Goal: Book appointment/travel/reservation

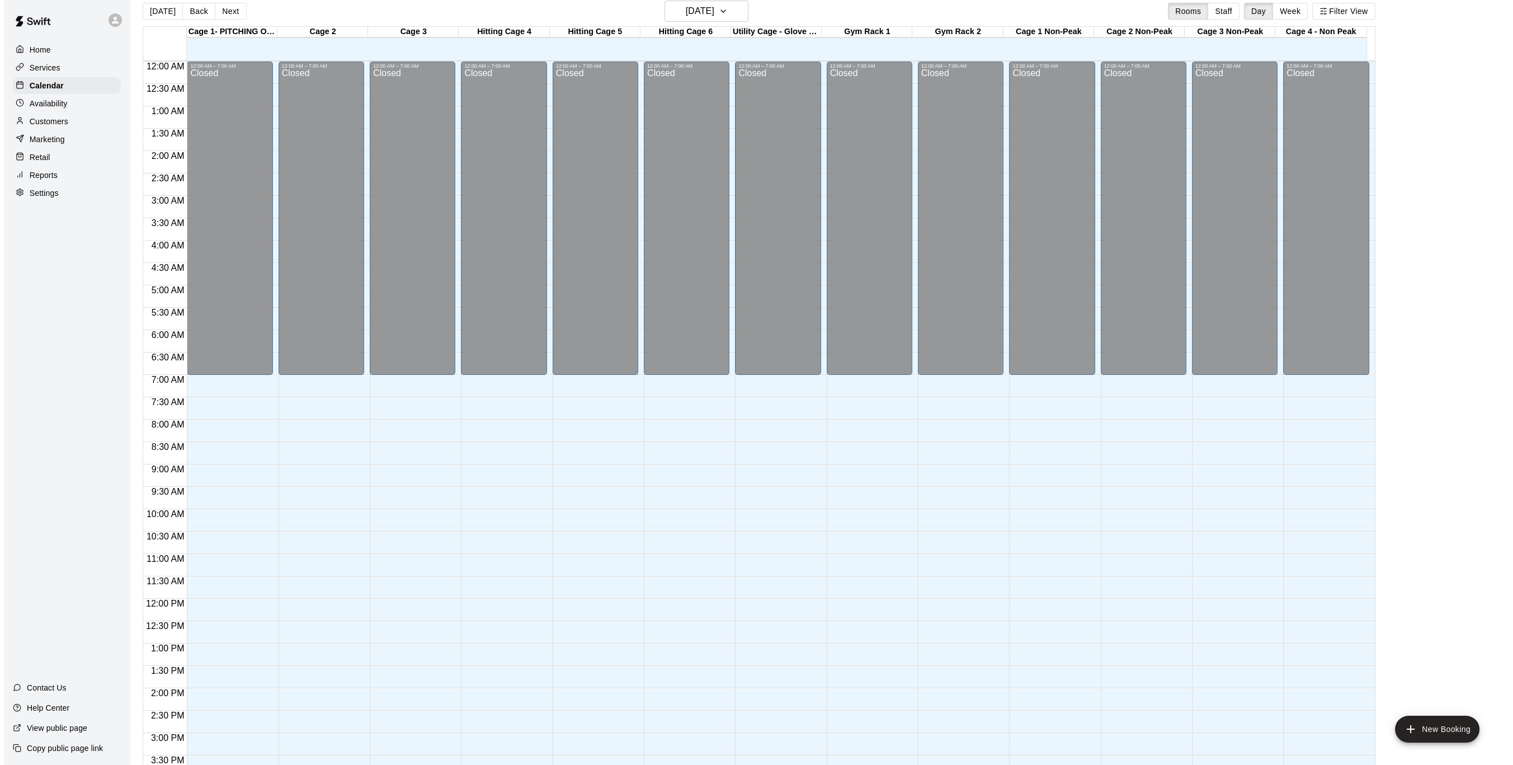
scroll to position [370, 0]
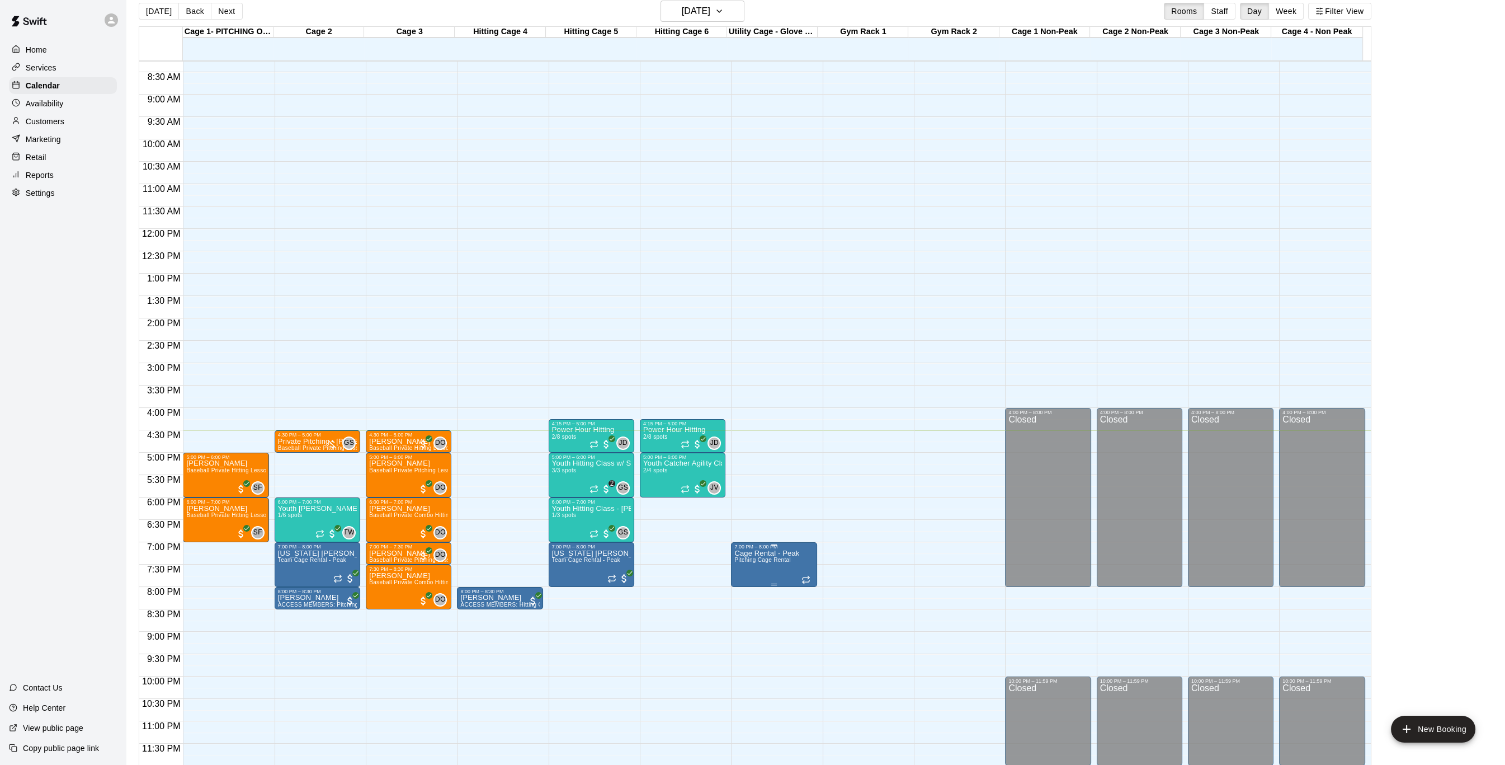
click at [748, 562] on span "Pitching Cage Rental" at bounding box center [762, 560] width 56 height 6
click at [742, 595] on img "edit" at bounding box center [744, 594] width 13 height 13
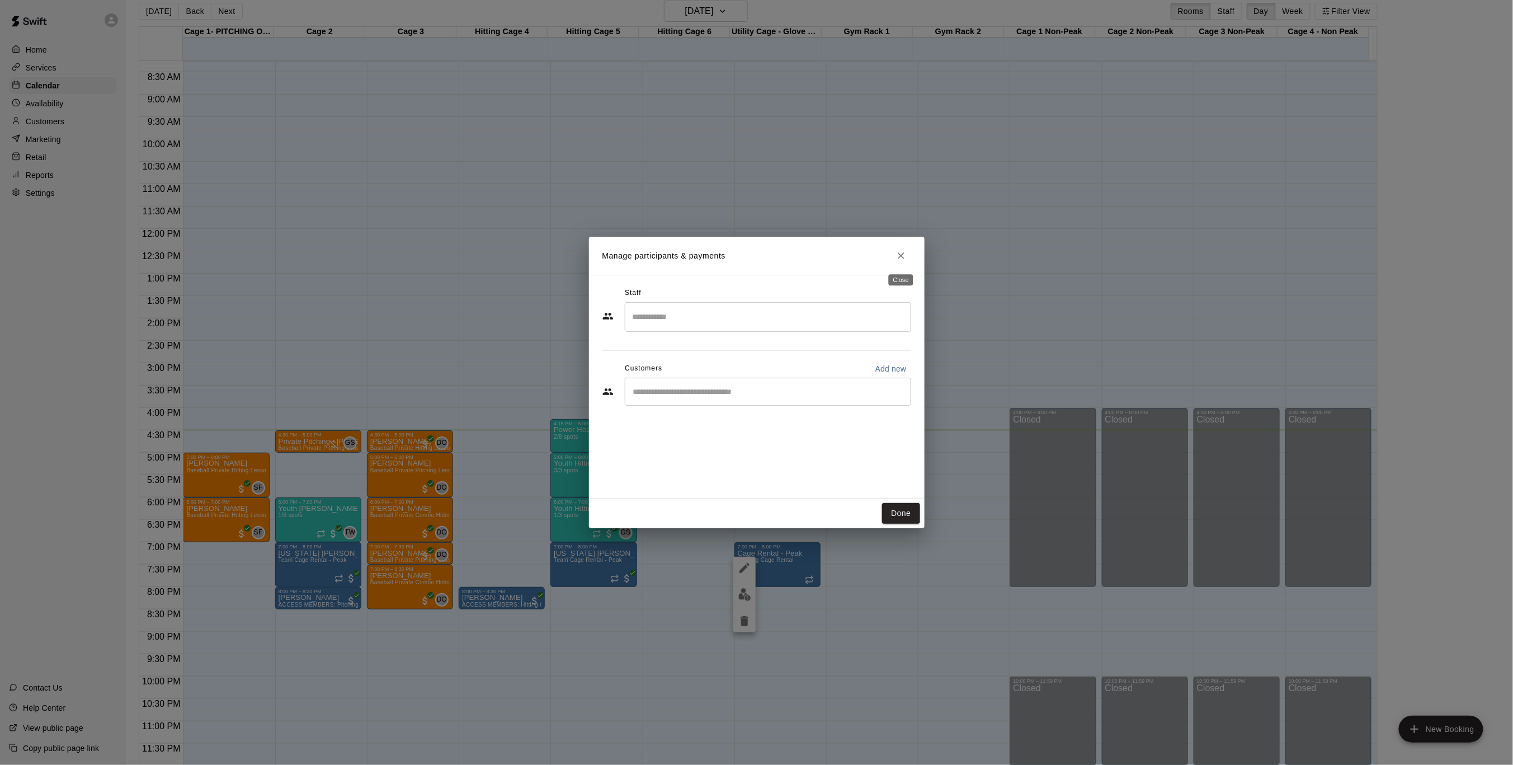
click at [901, 251] on icon "Close" at bounding box center [901, 255] width 11 height 11
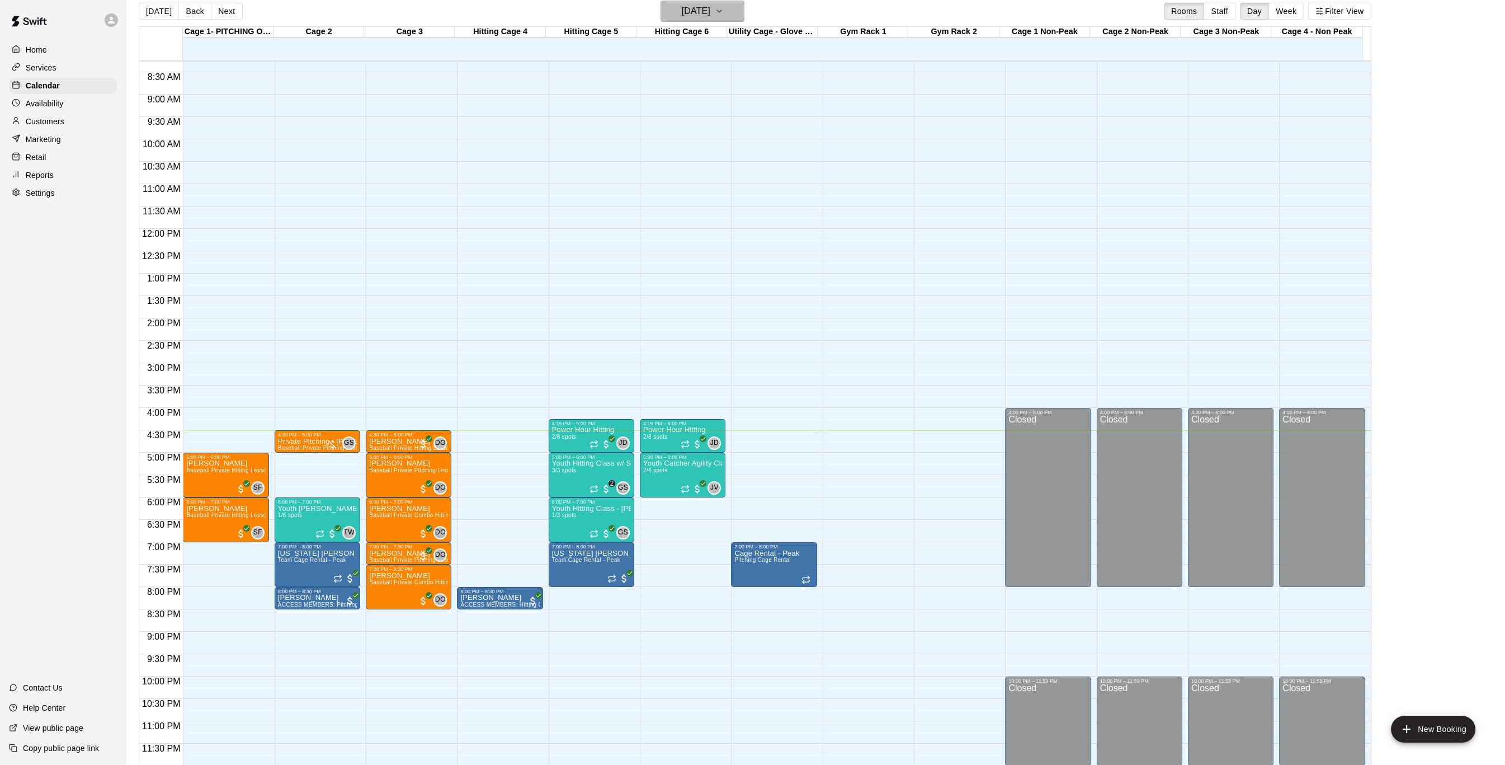
click at [704, 11] on h6 "[DATE]" at bounding box center [696, 11] width 29 height 16
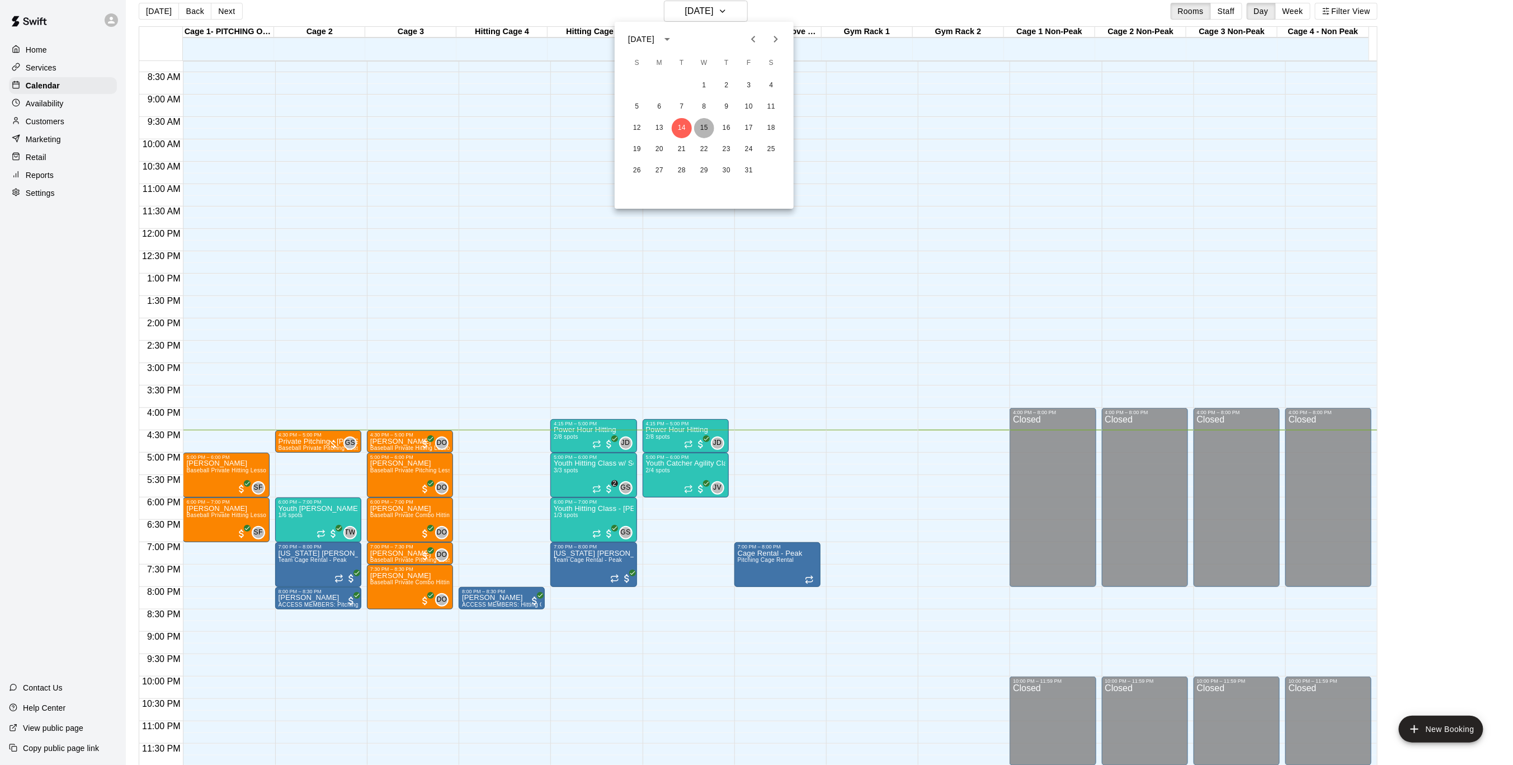
click at [707, 125] on button "15" at bounding box center [704, 128] width 20 height 20
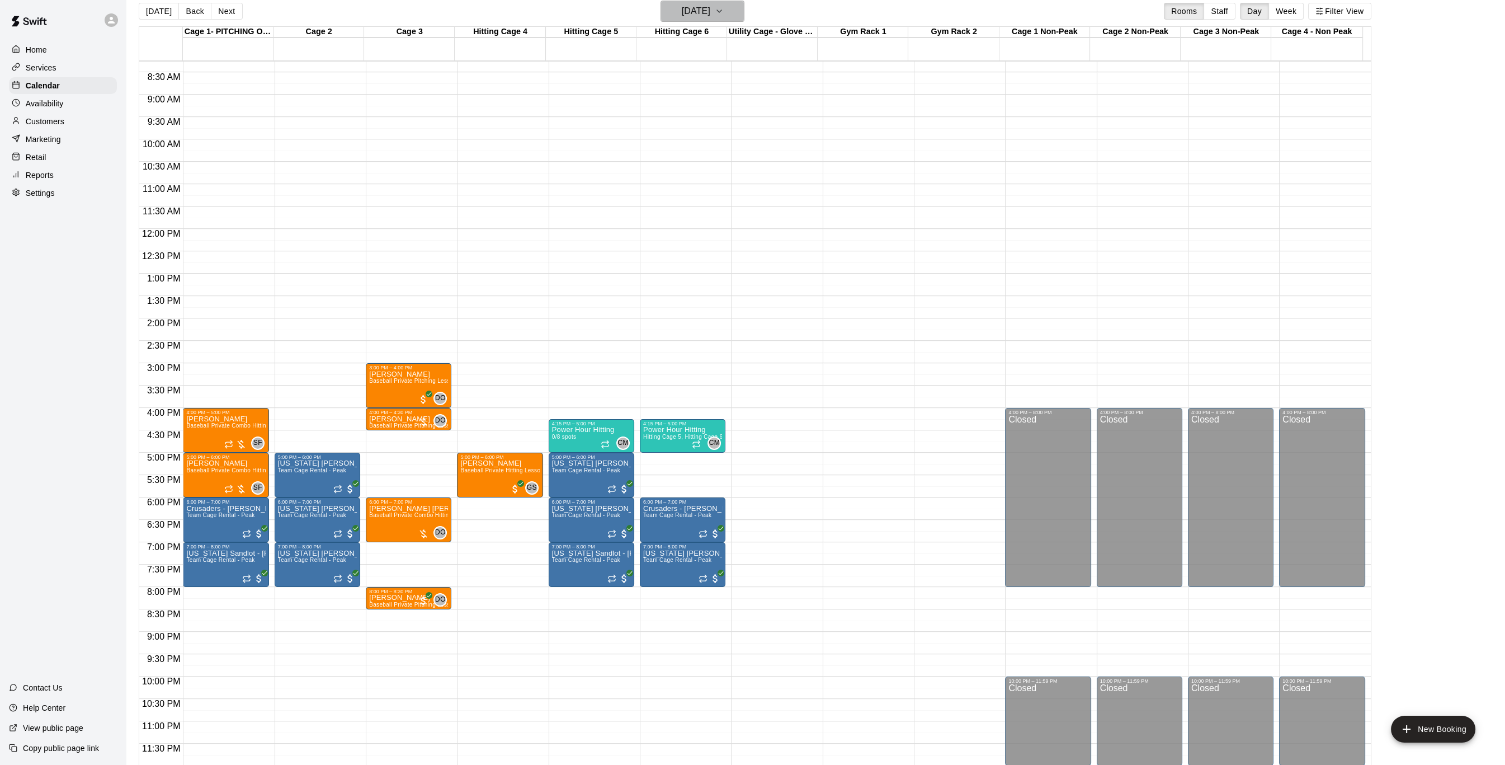
click at [710, 7] on h6 "[DATE]" at bounding box center [696, 11] width 29 height 16
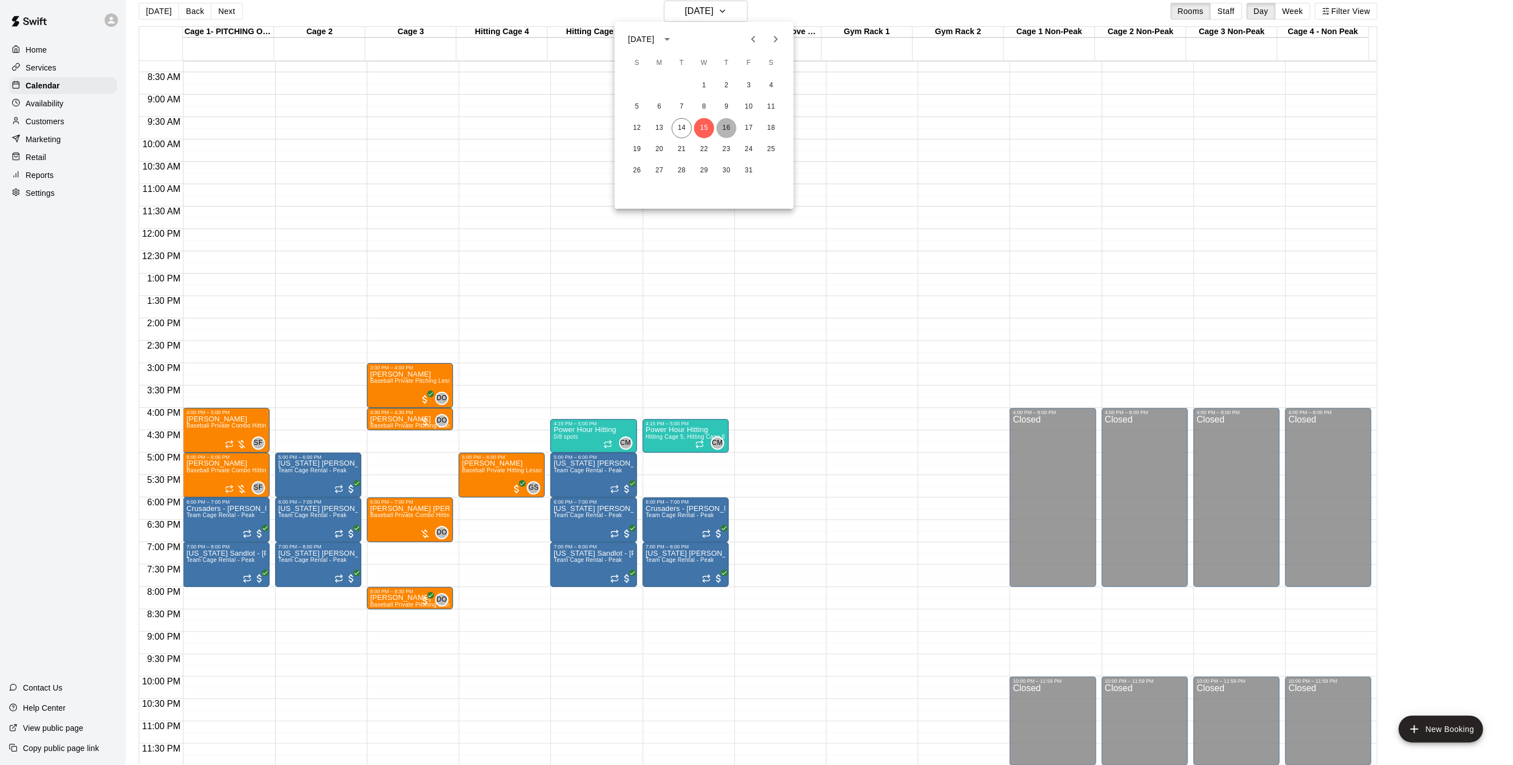
click at [729, 130] on button "16" at bounding box center [727, 128] width 20 height 20
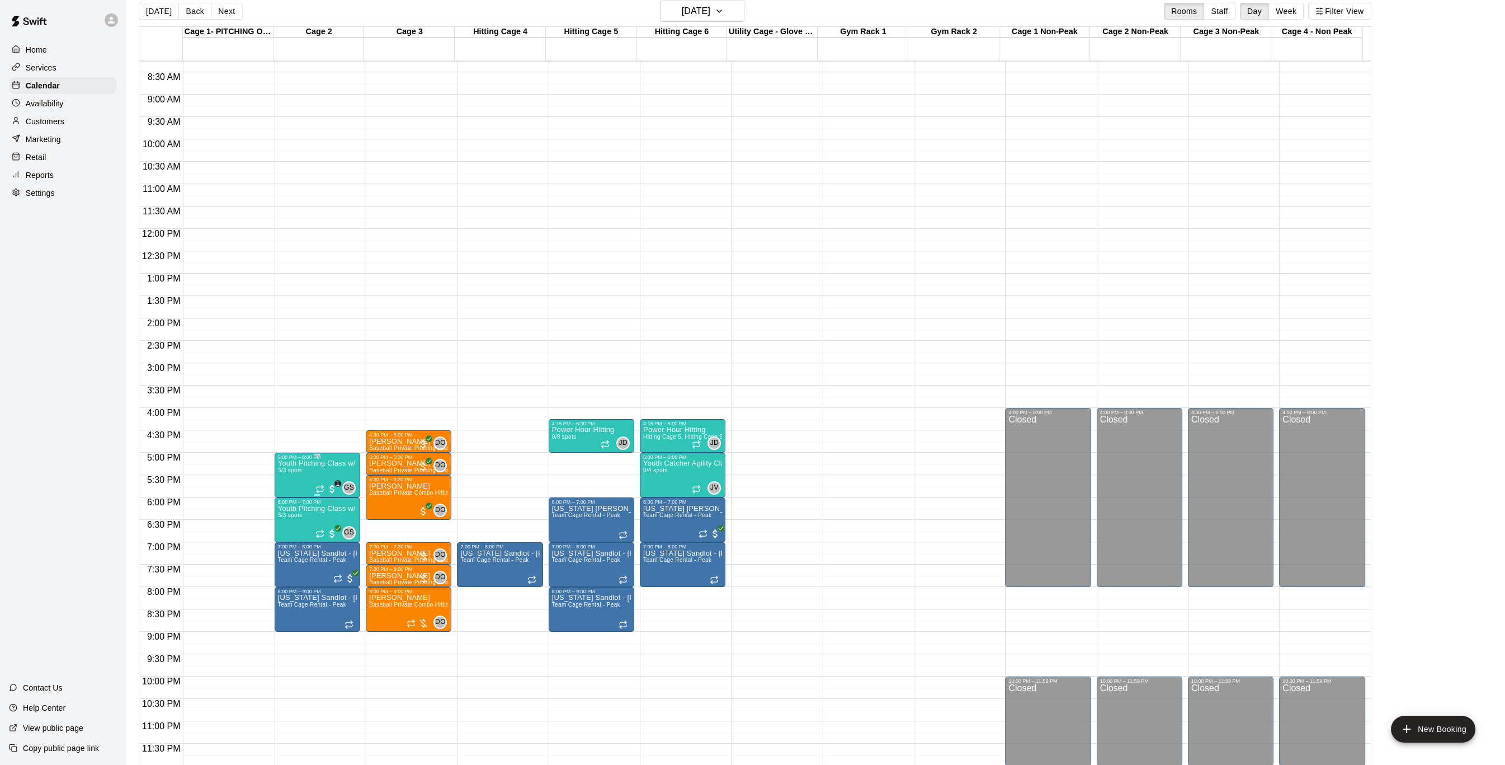
click at [296, 463] on p "Youth Pitching Class w/ Senior Instructor" at bounding box center [317, 463] width 79 height 0
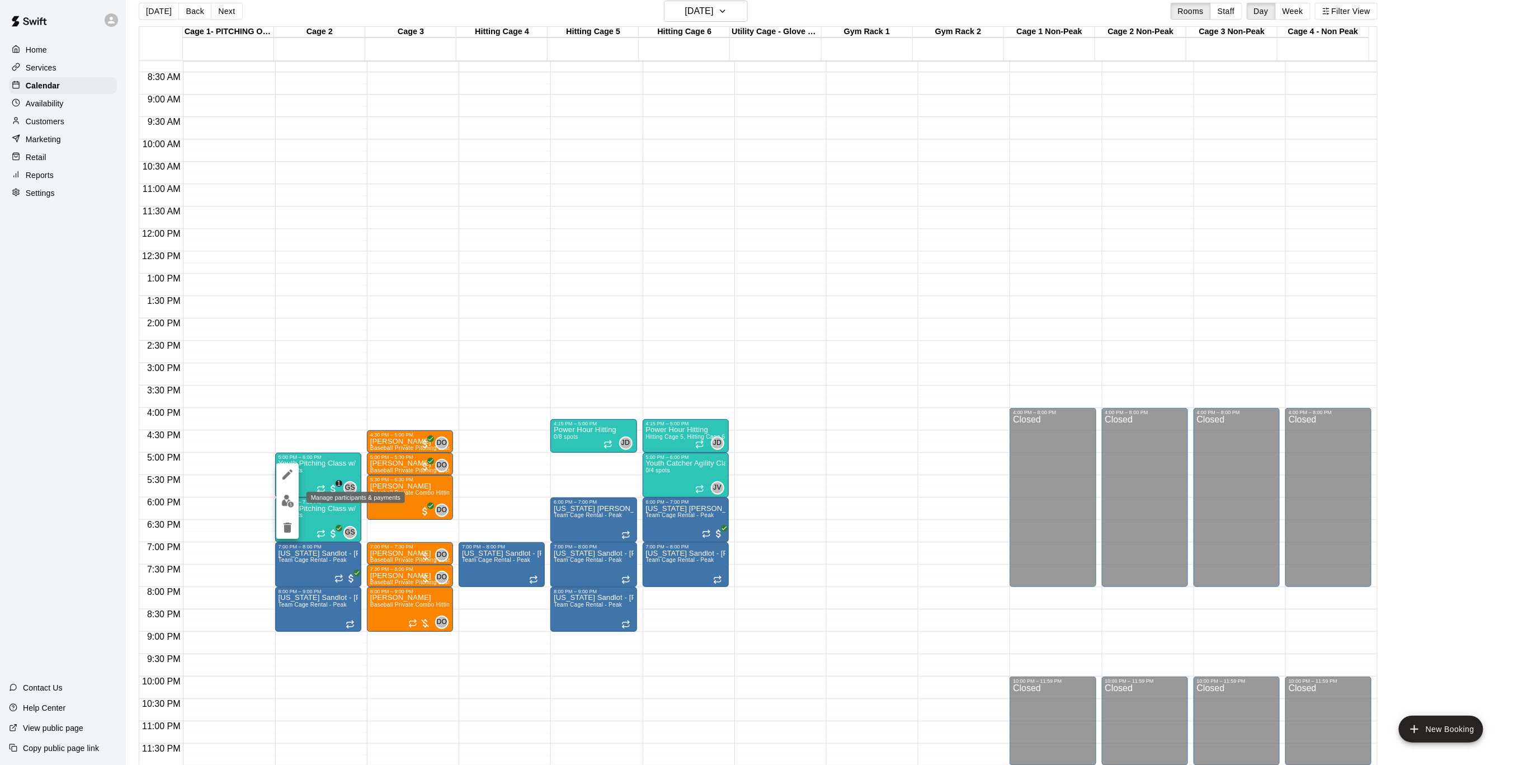
click at [287, 510] on button "edit" at bounding box center [287, 501] width 22 height 22
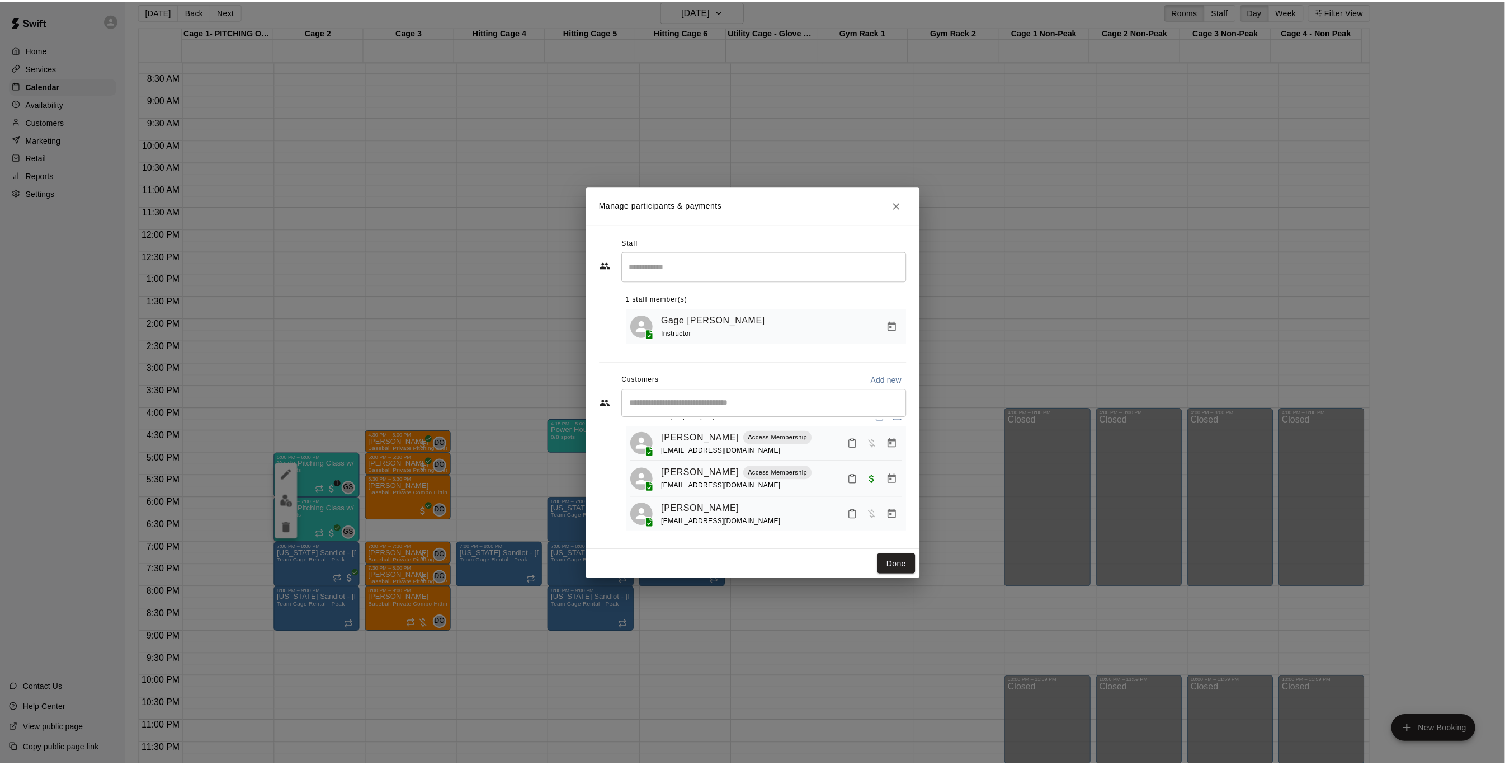
scroll to position [31, 0]
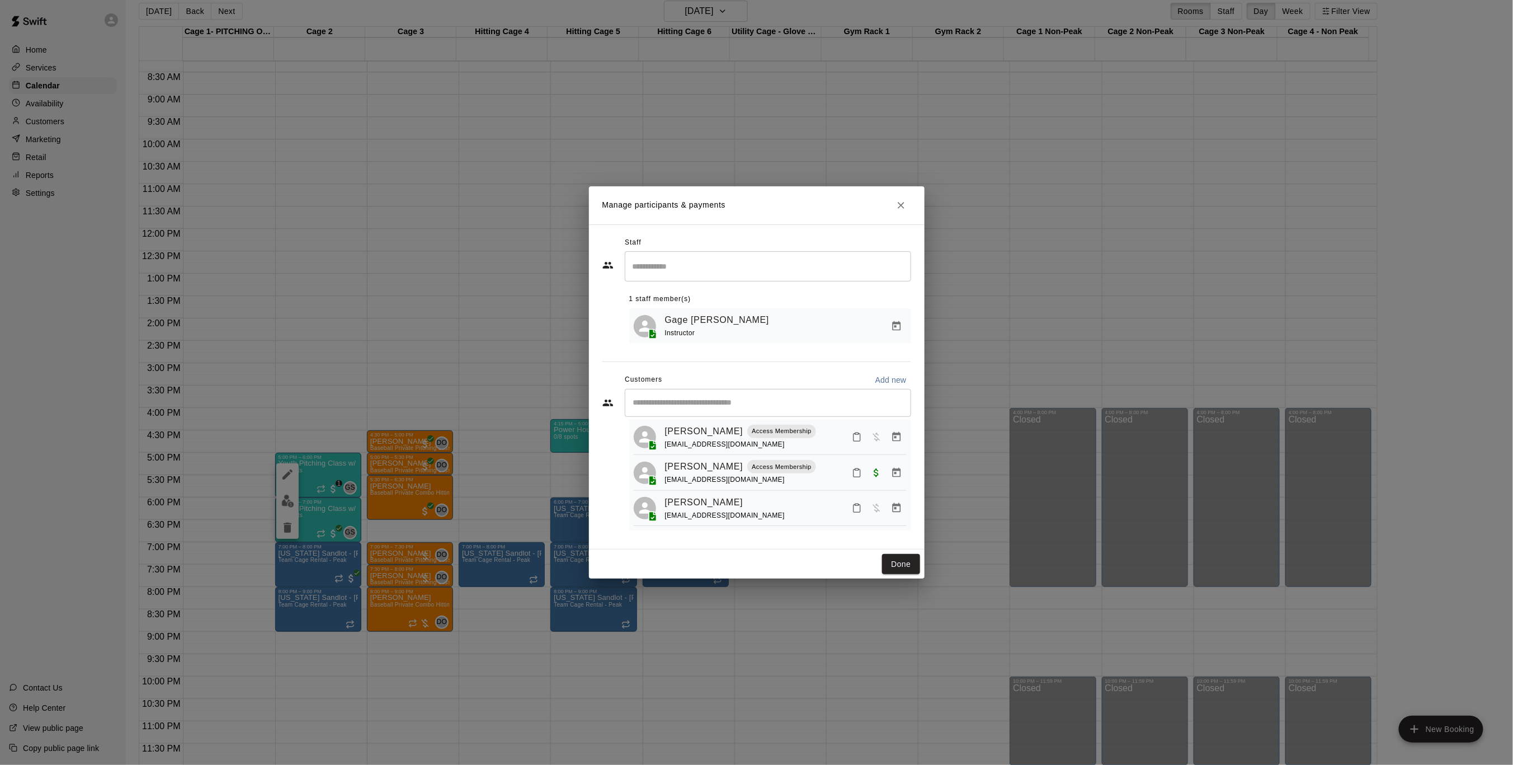
click at [906, 208] on icon "Close" at bounding box center [901, 205] width 11 height 11
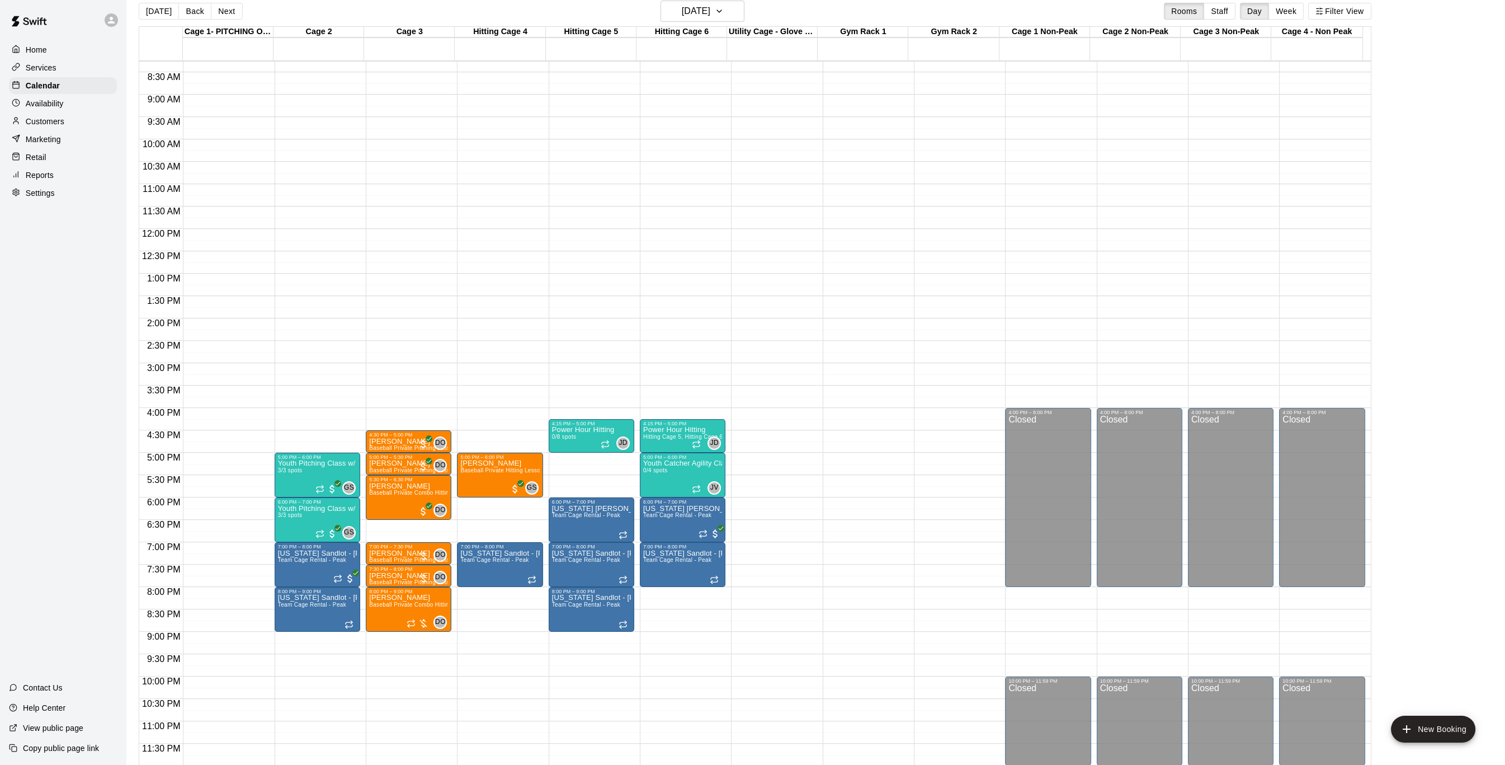
drag, startPoint x: 741, startPoint y: 689, endPoint x: 773, endPoint y: 689, distance: 32.5
click at [741, 689] on div "12:00 AM – 7:00 AM Closed" at bounding box center [774, 229] width 86 height 1074
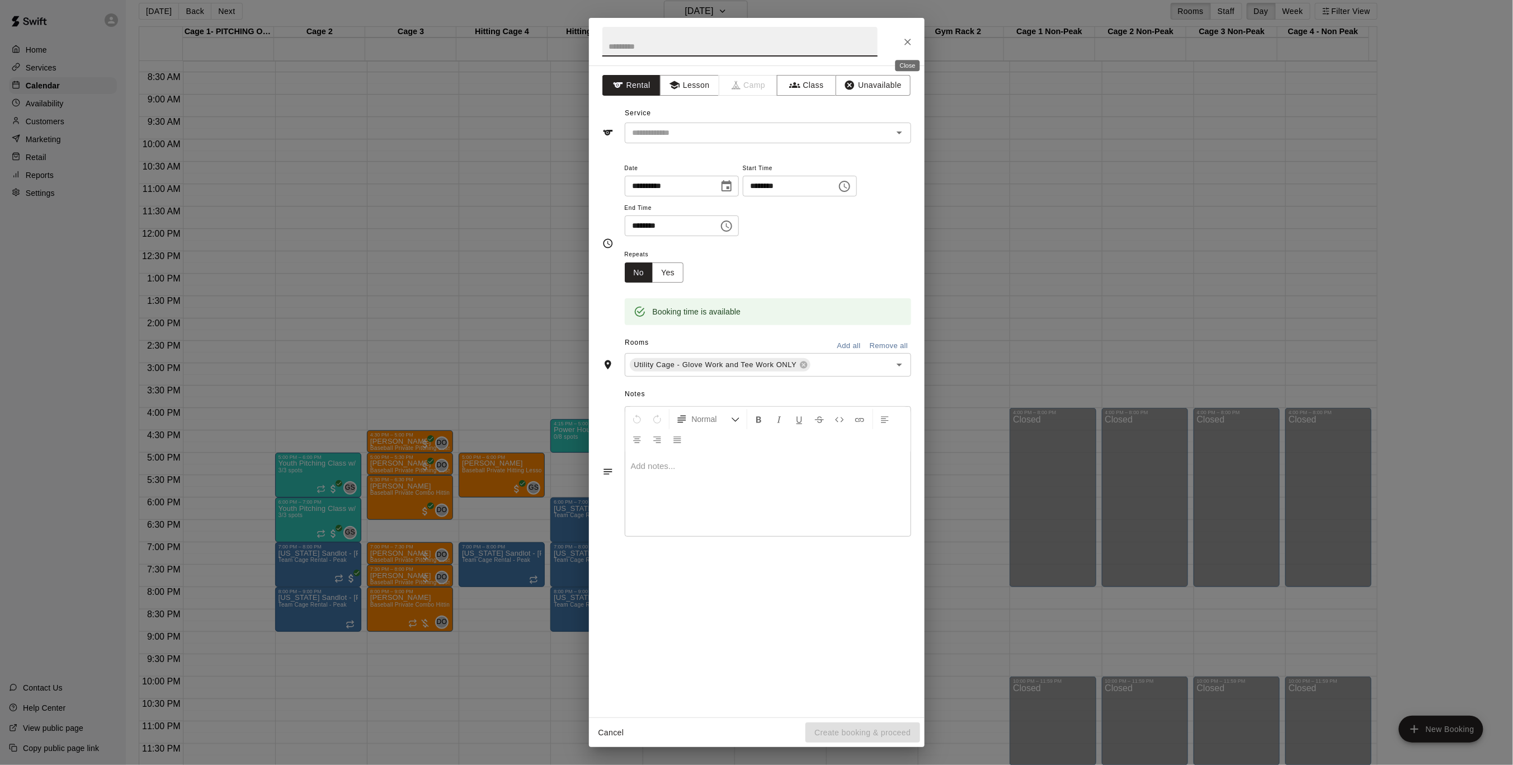
click at [905, 41] on icon "Close" at bounding box center [907, 41] width 11 height 11
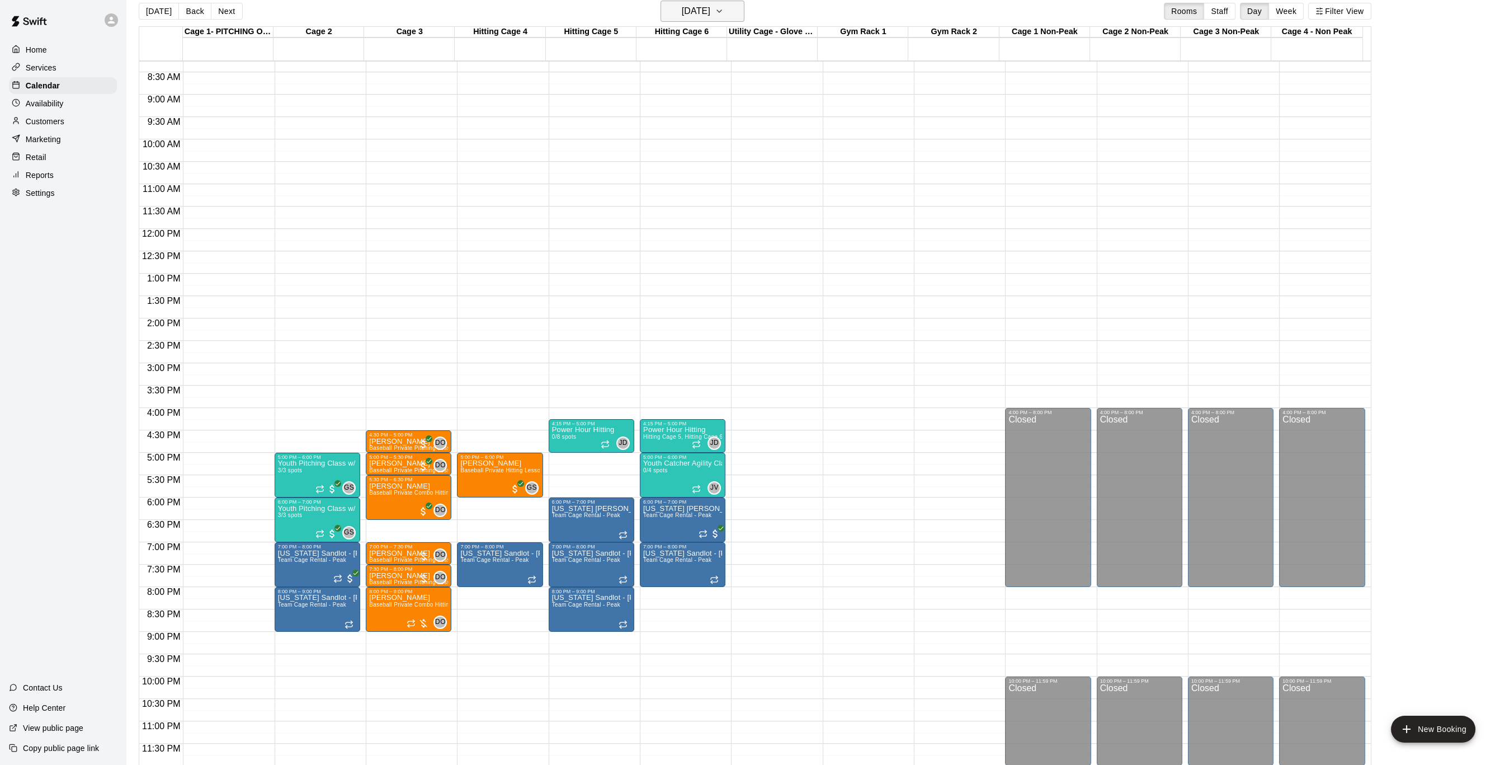
click at [745, 13] on button "[DATE]" at bounding box center [703, 11] width 84 height 21
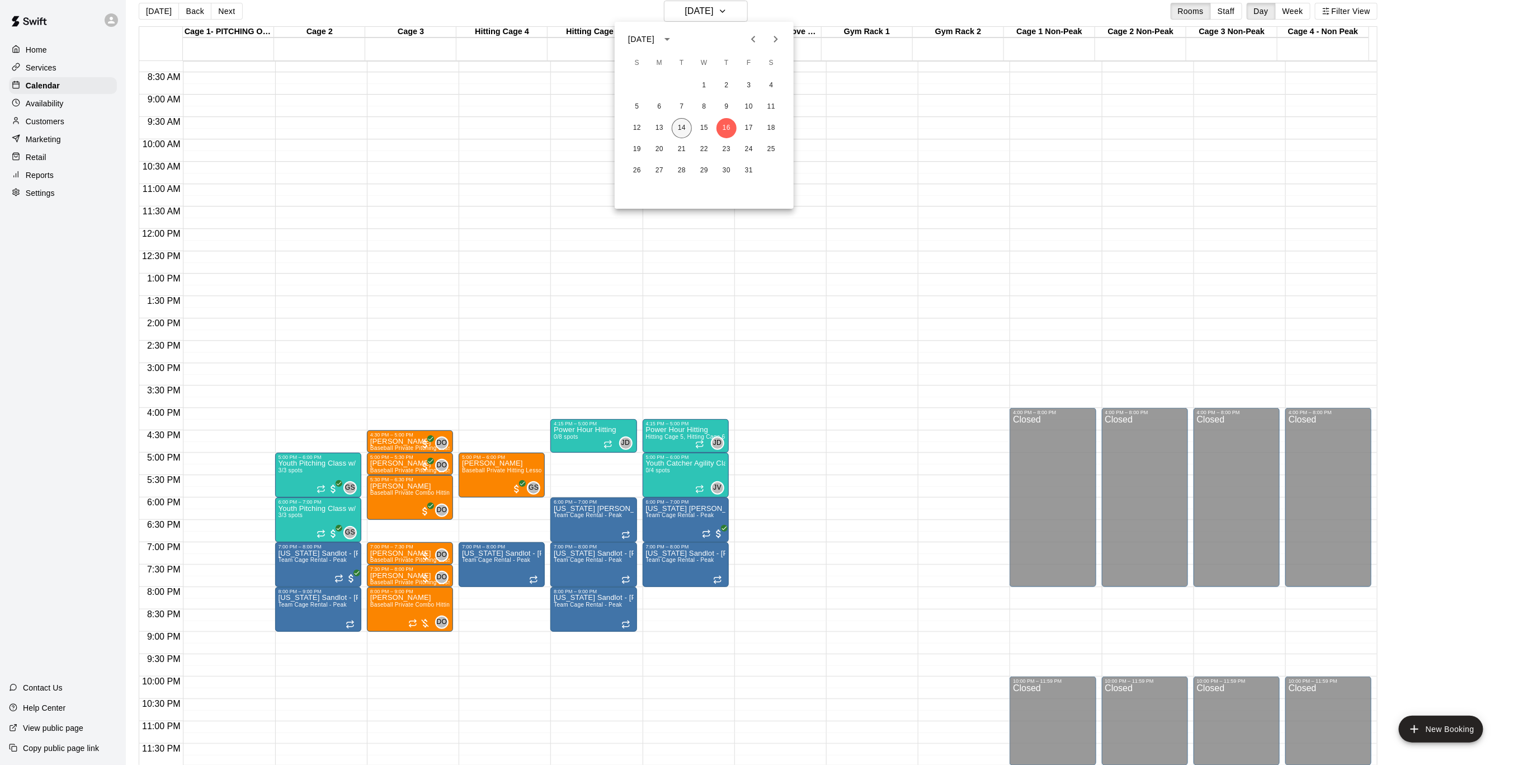
click at [681, 130] on button "14" at bounding box center [682, 128] width 20 height 20
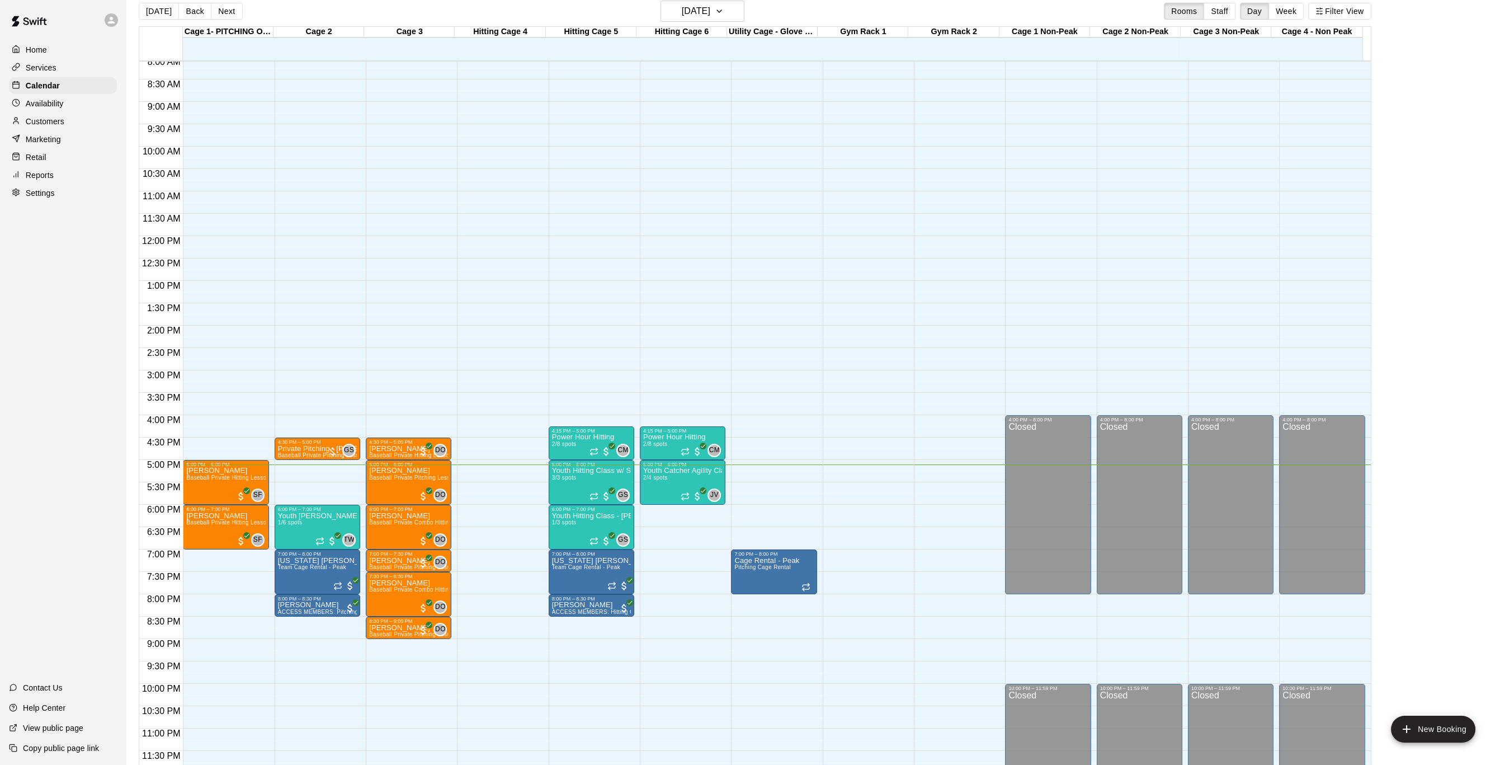
scroll to position [356, 0]
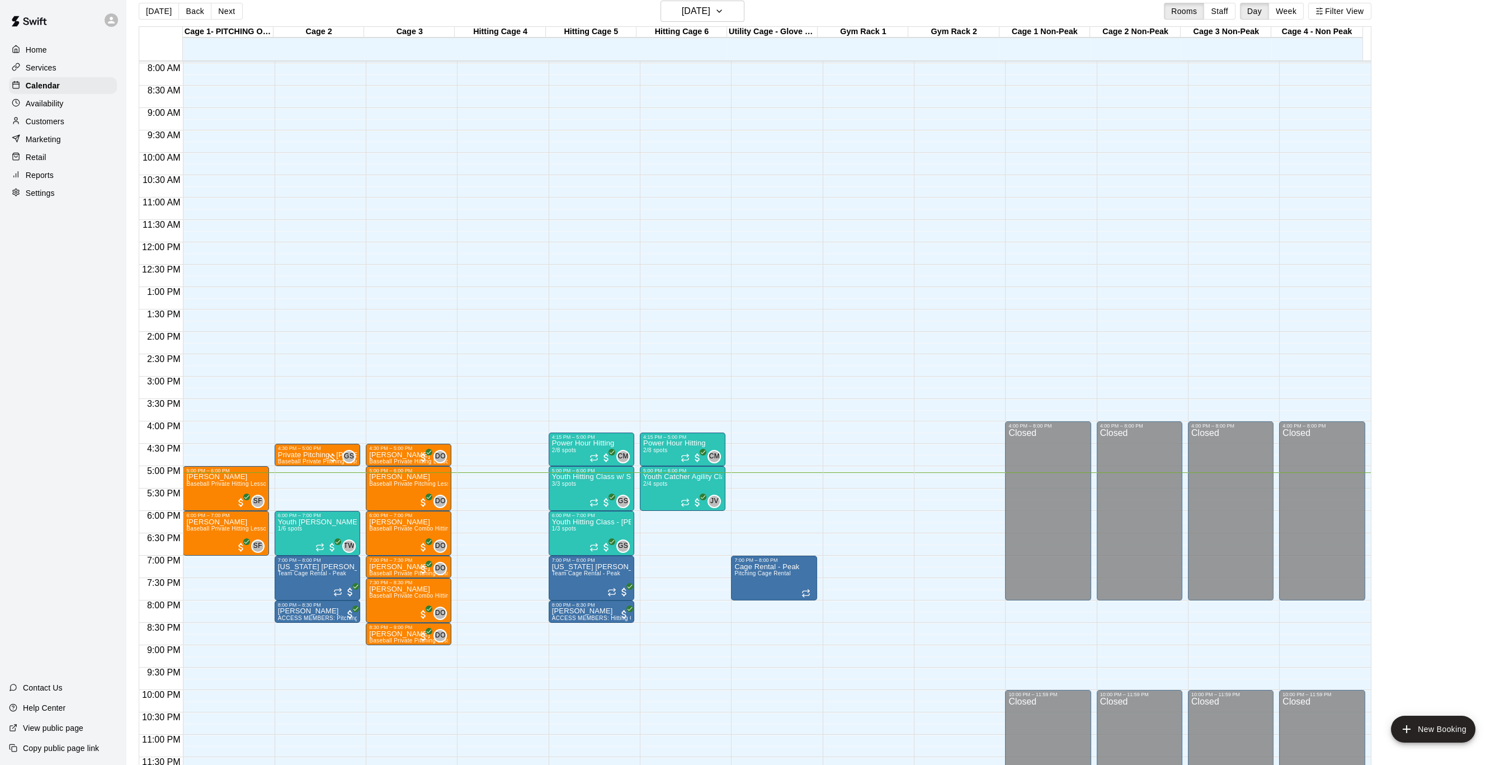
click at [523, 657] on div "12:00 AM – 7:00 AM Closed" at bounding box center [500, 242] width 86 height 1074
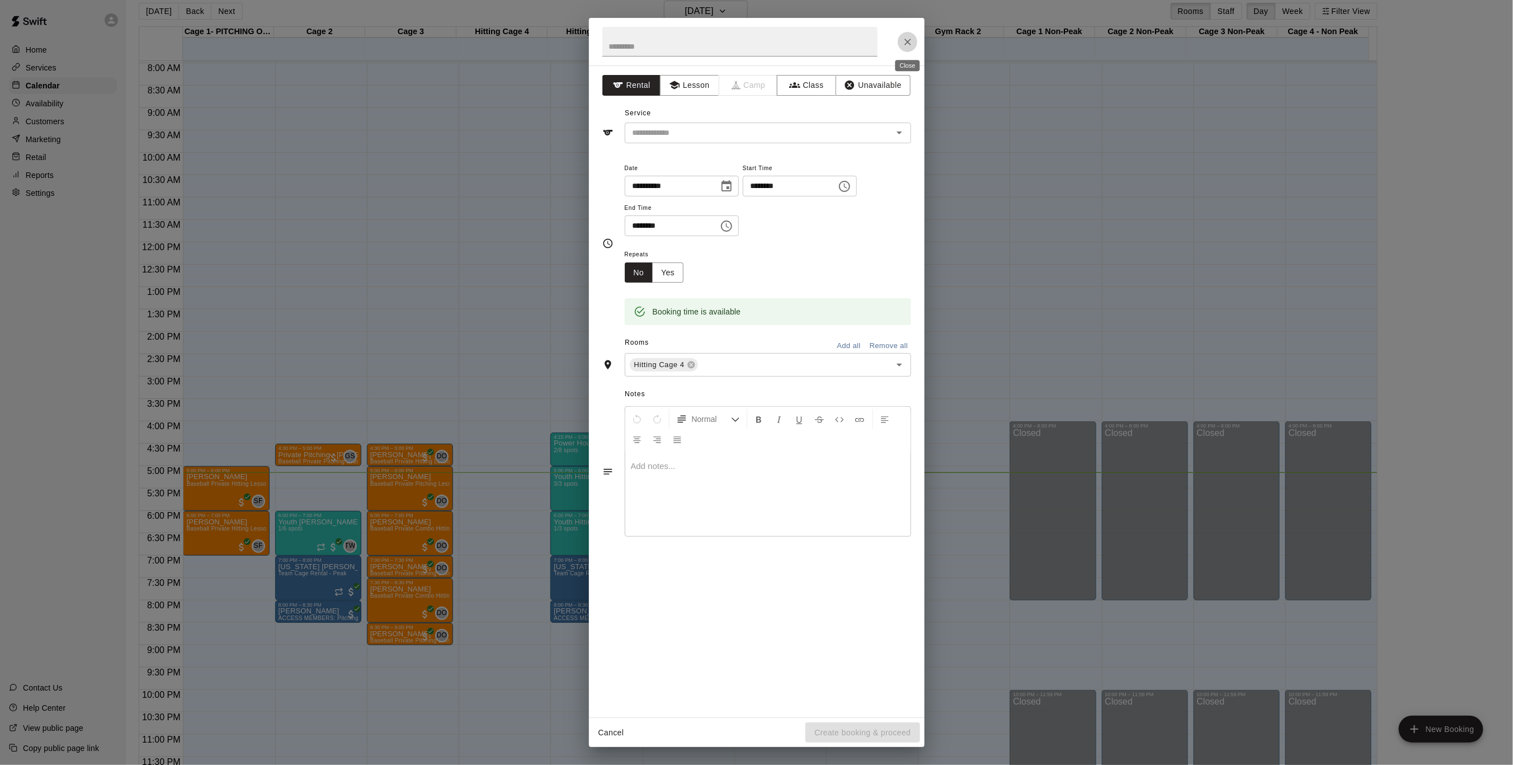
click at [911, 43] on icon "Close" at bounding box center [907, 41] width 11 height 11
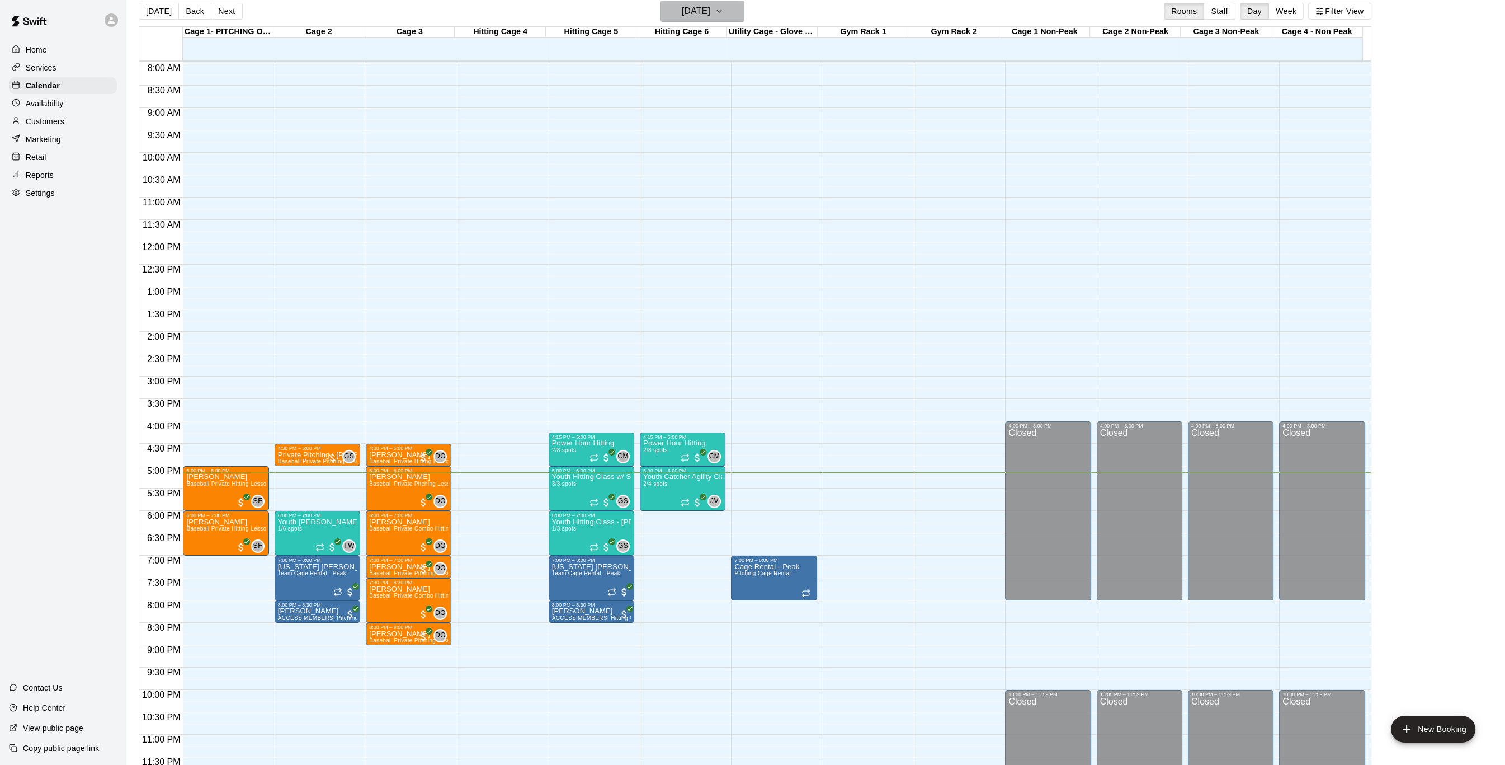
click at [724, 5] on icon "button" at bounding box center [719, 10] width 9 height 13
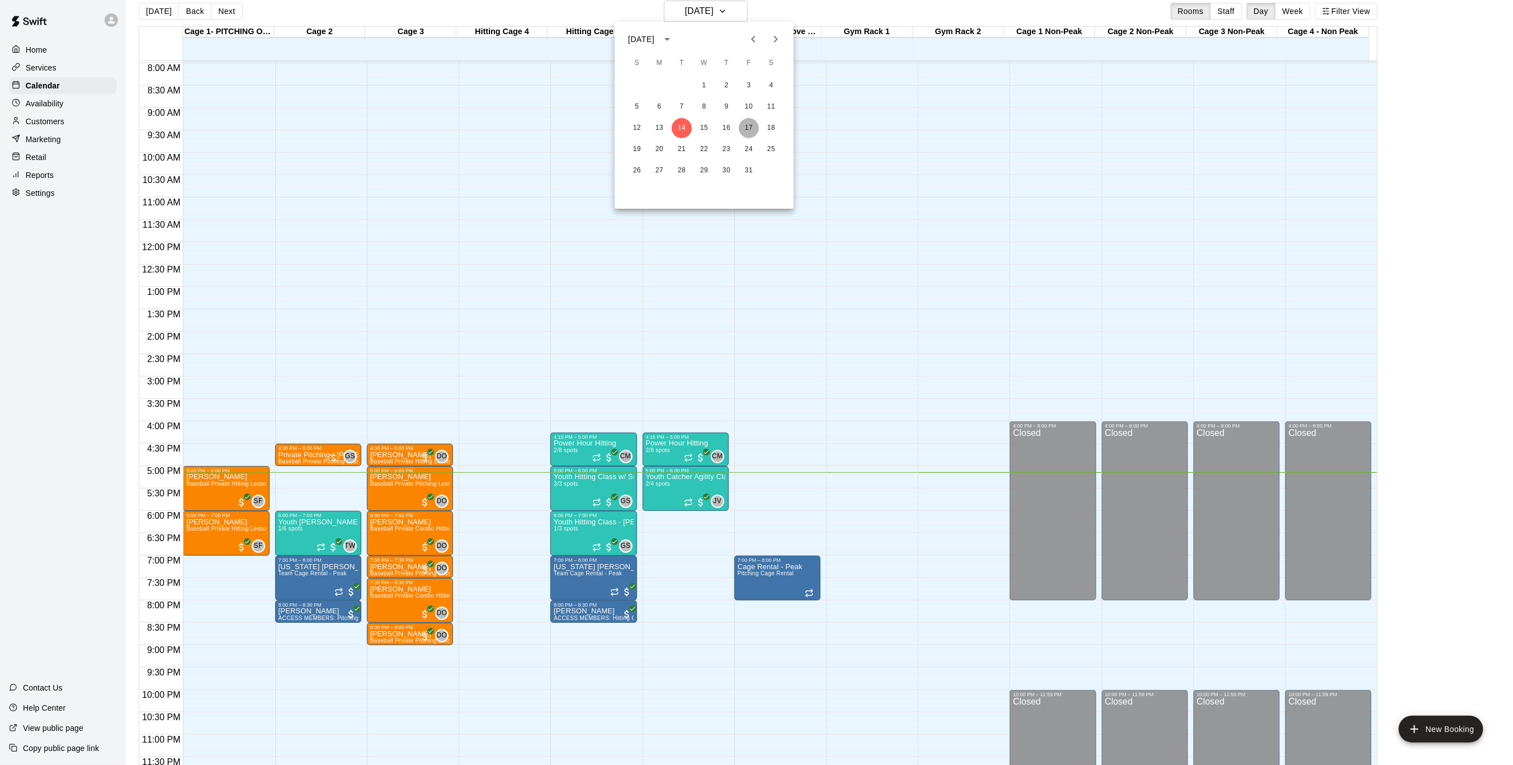
click at [744, 126] on button "17" at bounding box center [749, 128] width 20 height 20
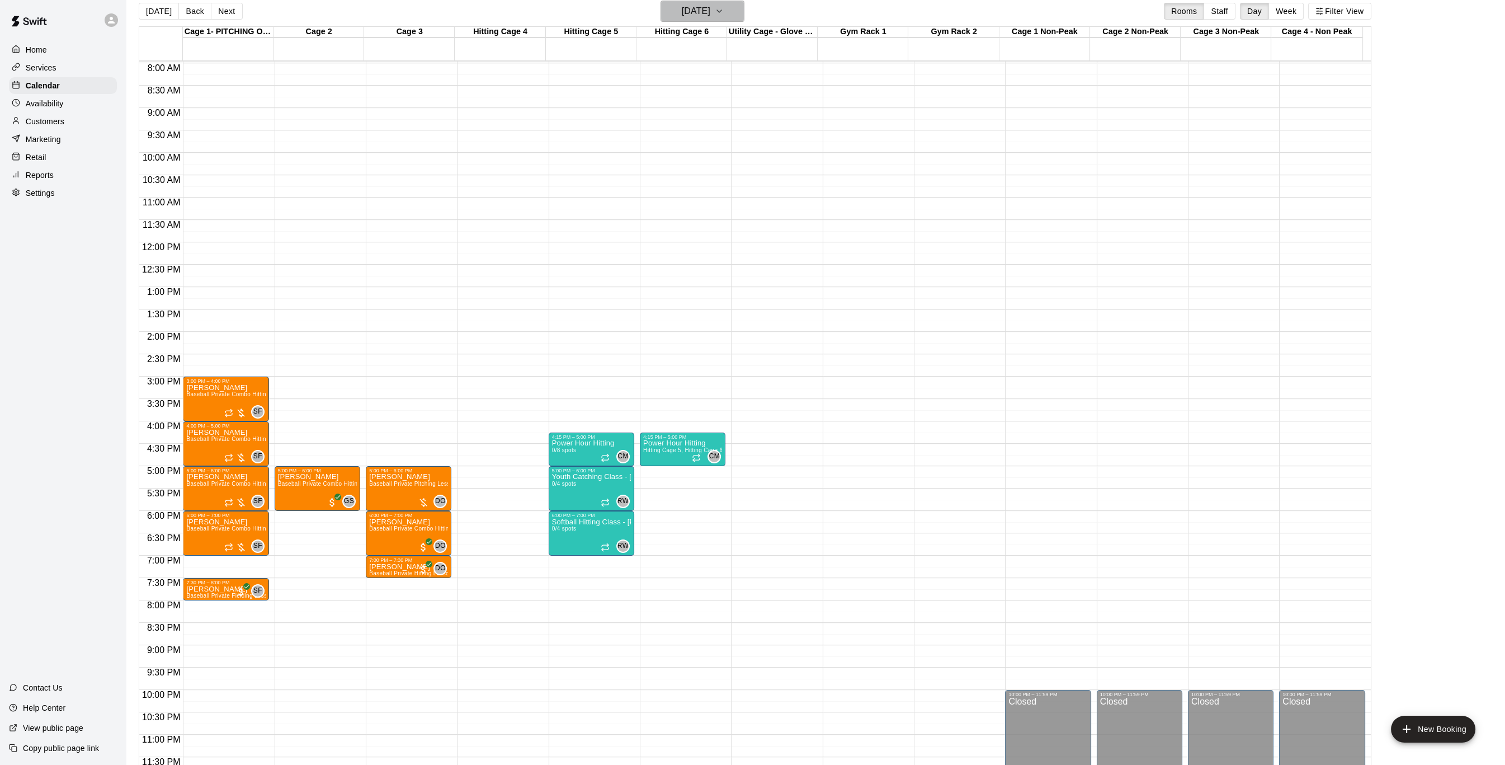
click at [722, 10] on icon "button" at bounding box center [719, 11] width 4 height 2
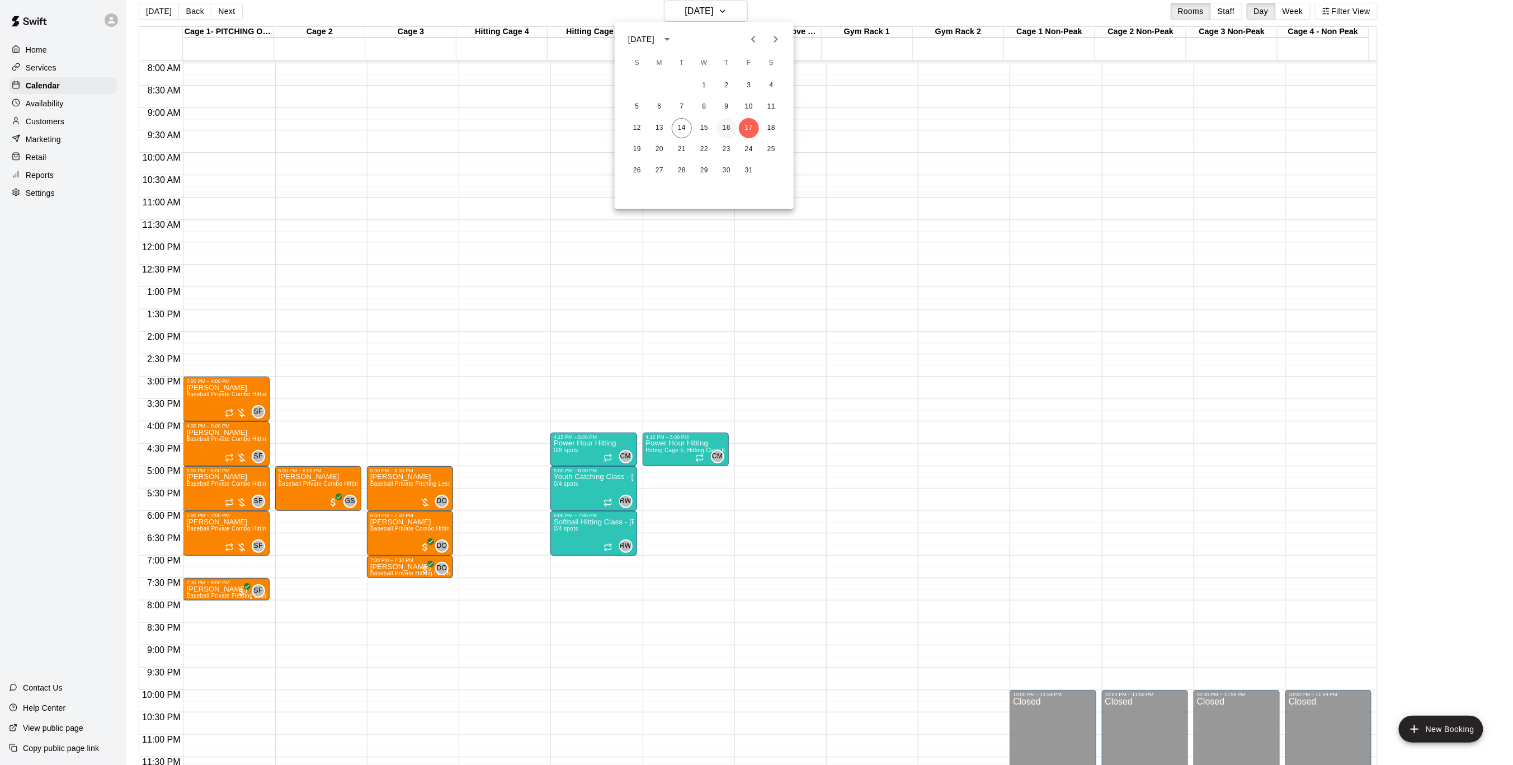
click at [729, 130] on button "16" at bounding box center [727, 128] width 20 height 20
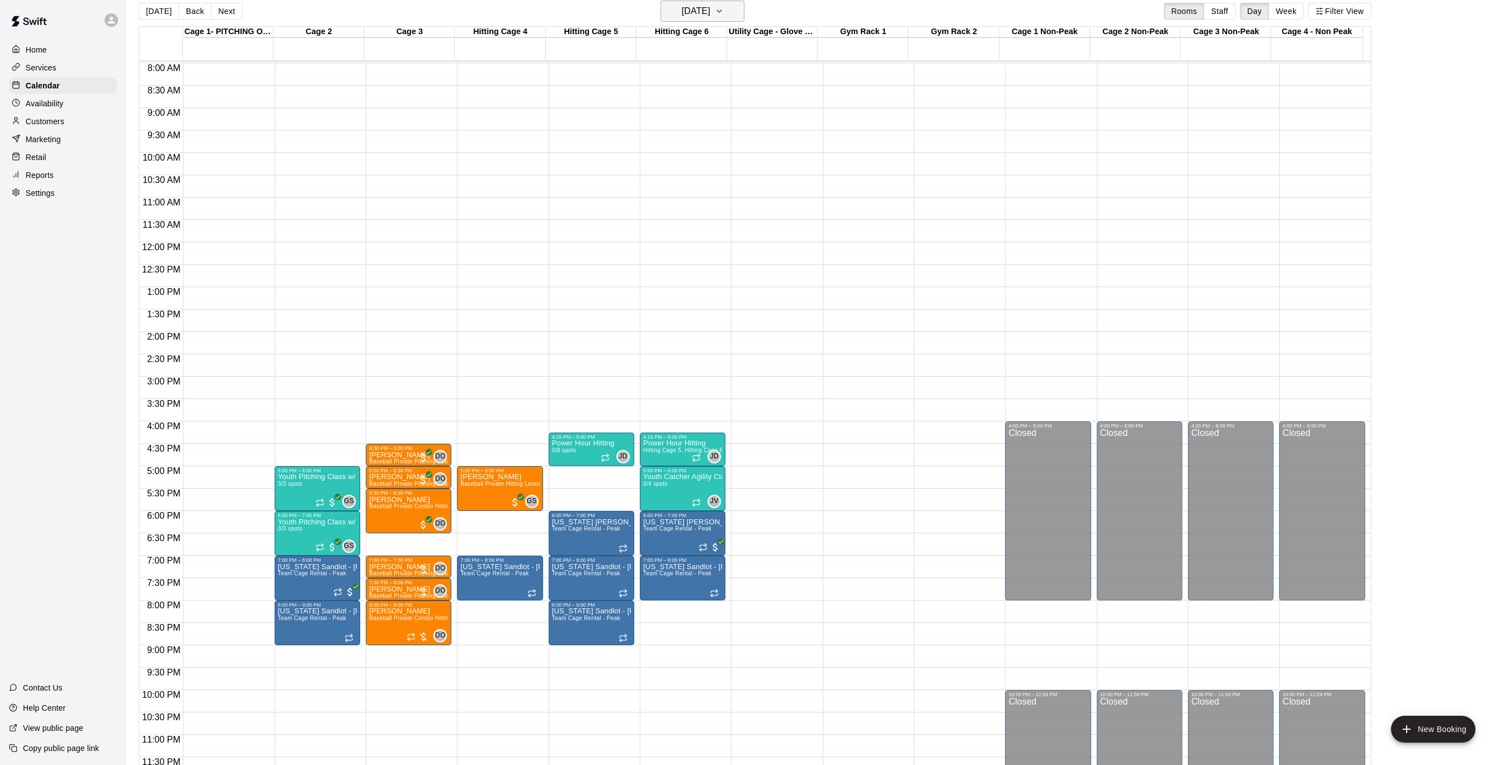
click at [724, 11] on icon "button" at bounding box center [719, 10] width 9 height 13
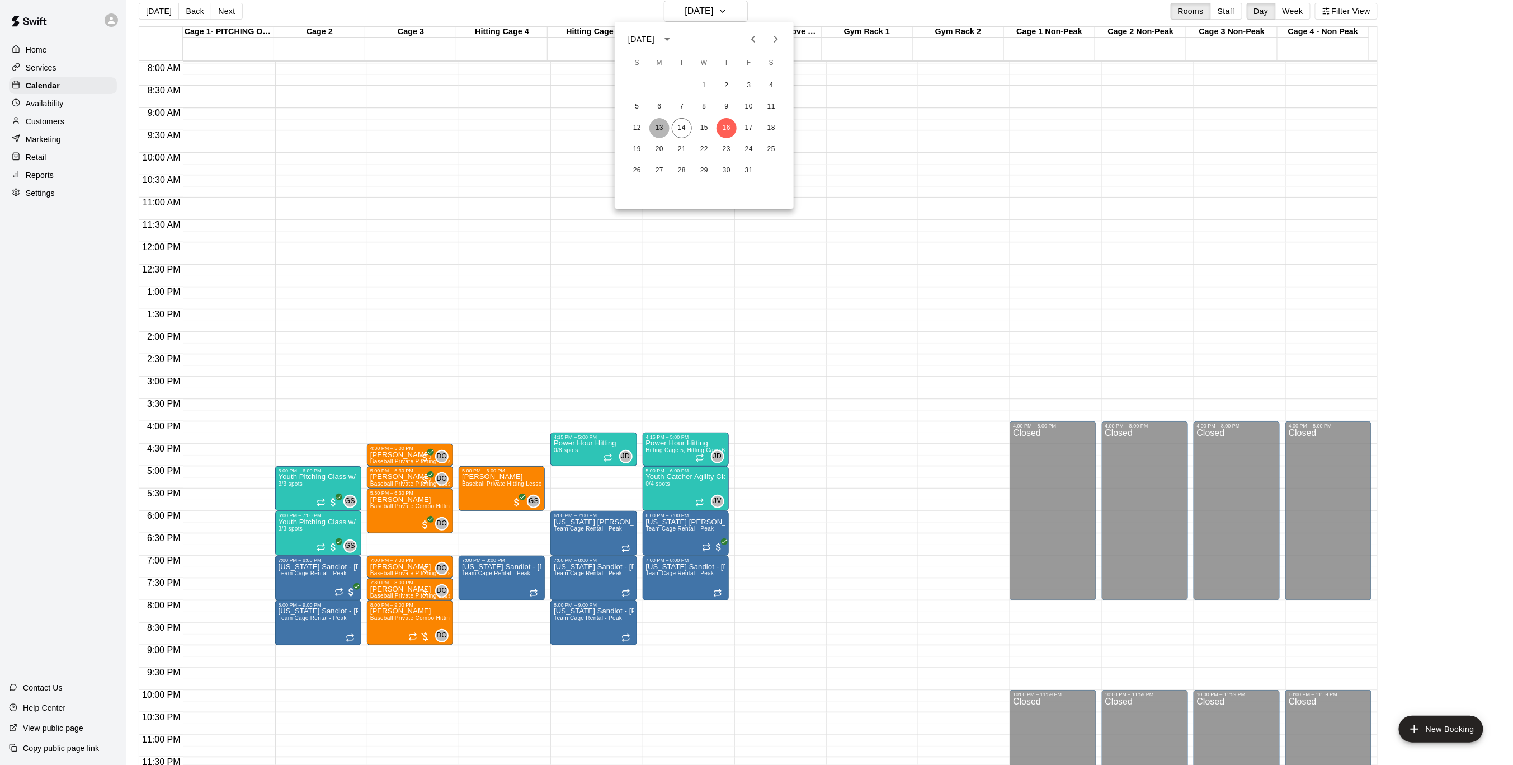
click at [660, 130] on button "13" at bounding box center [659, 128] width 20 height 20
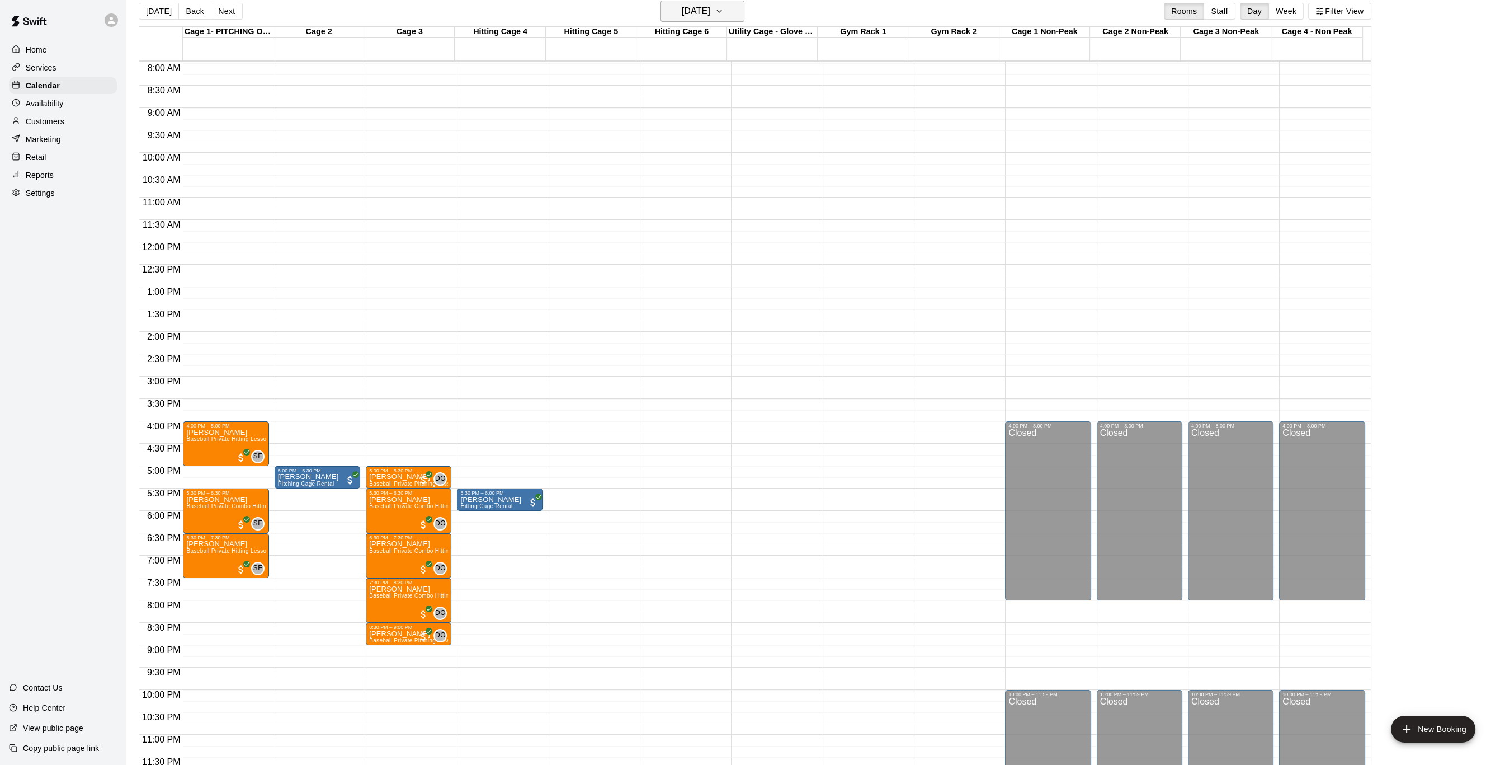
click at [700, 7] on h6 "[DATE]" at bounding box center [696, 11] width 29 height 16
click at [746, 132] on button "17" at bounding box center [749, 128] width 20 height 20
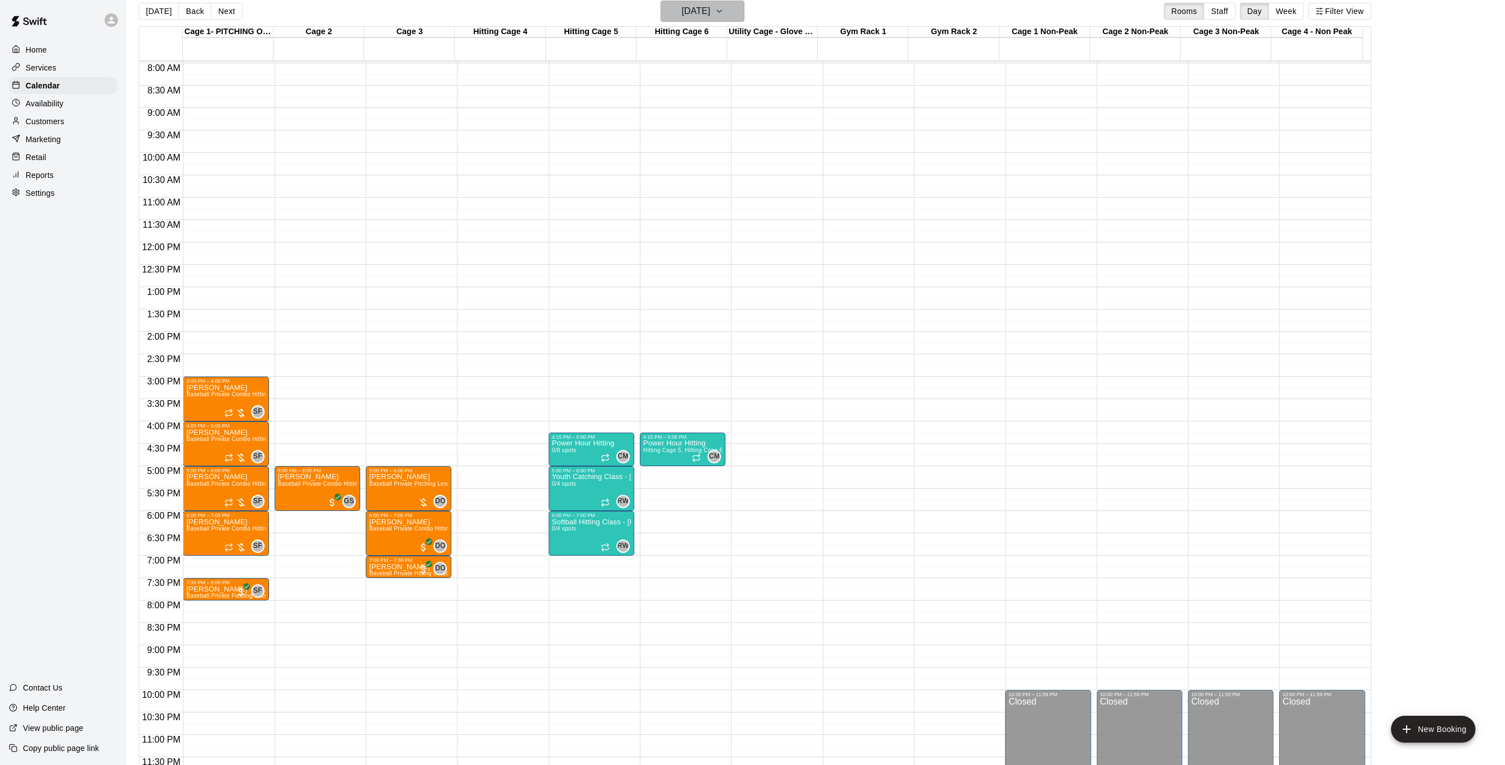
click at [710, 8] on h6 "[DATE]" at bounding box center [696, 11] width 29 height 16
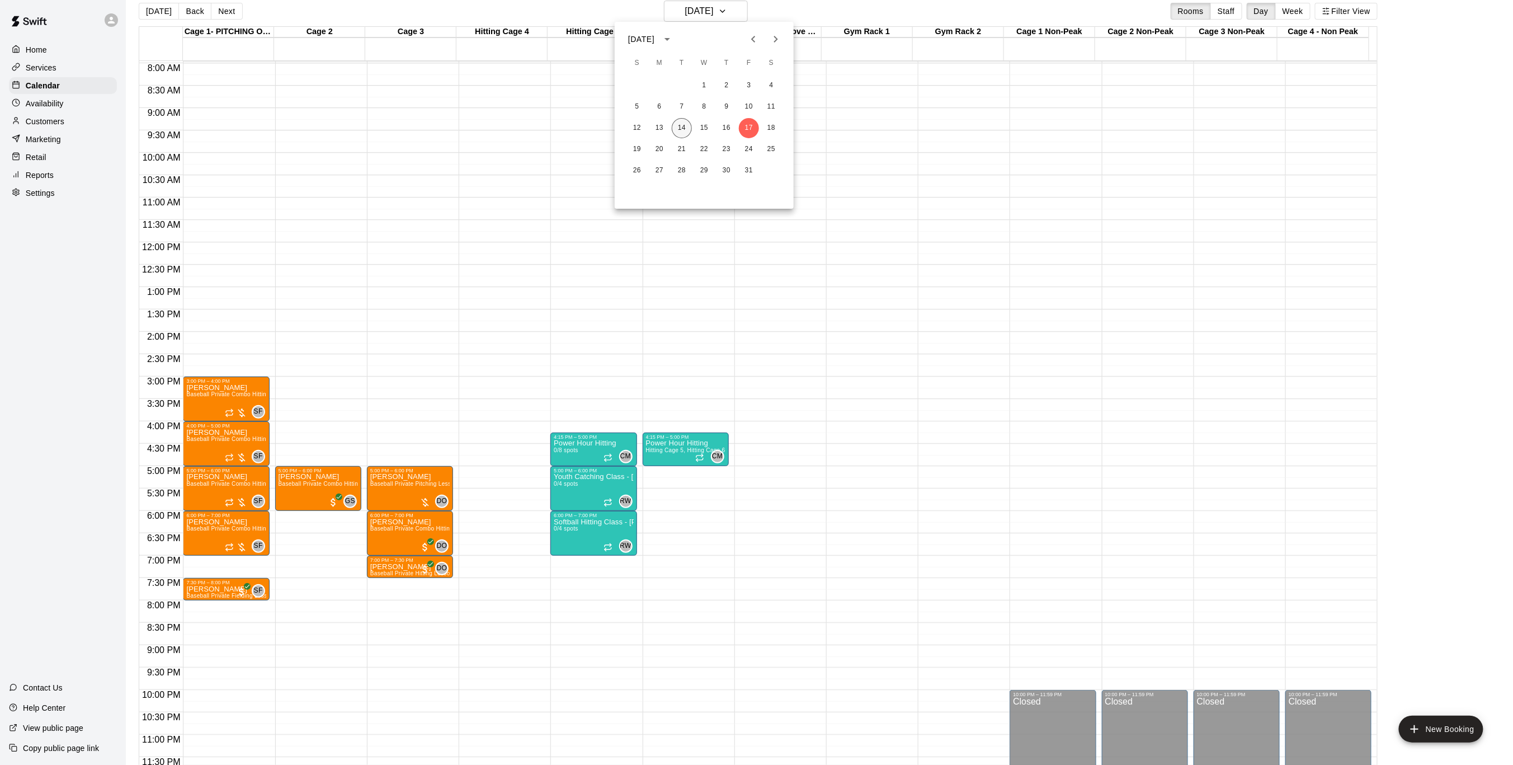
click at [677, 130] on button "14" at bounding box center [682, 128] width 20 height 20
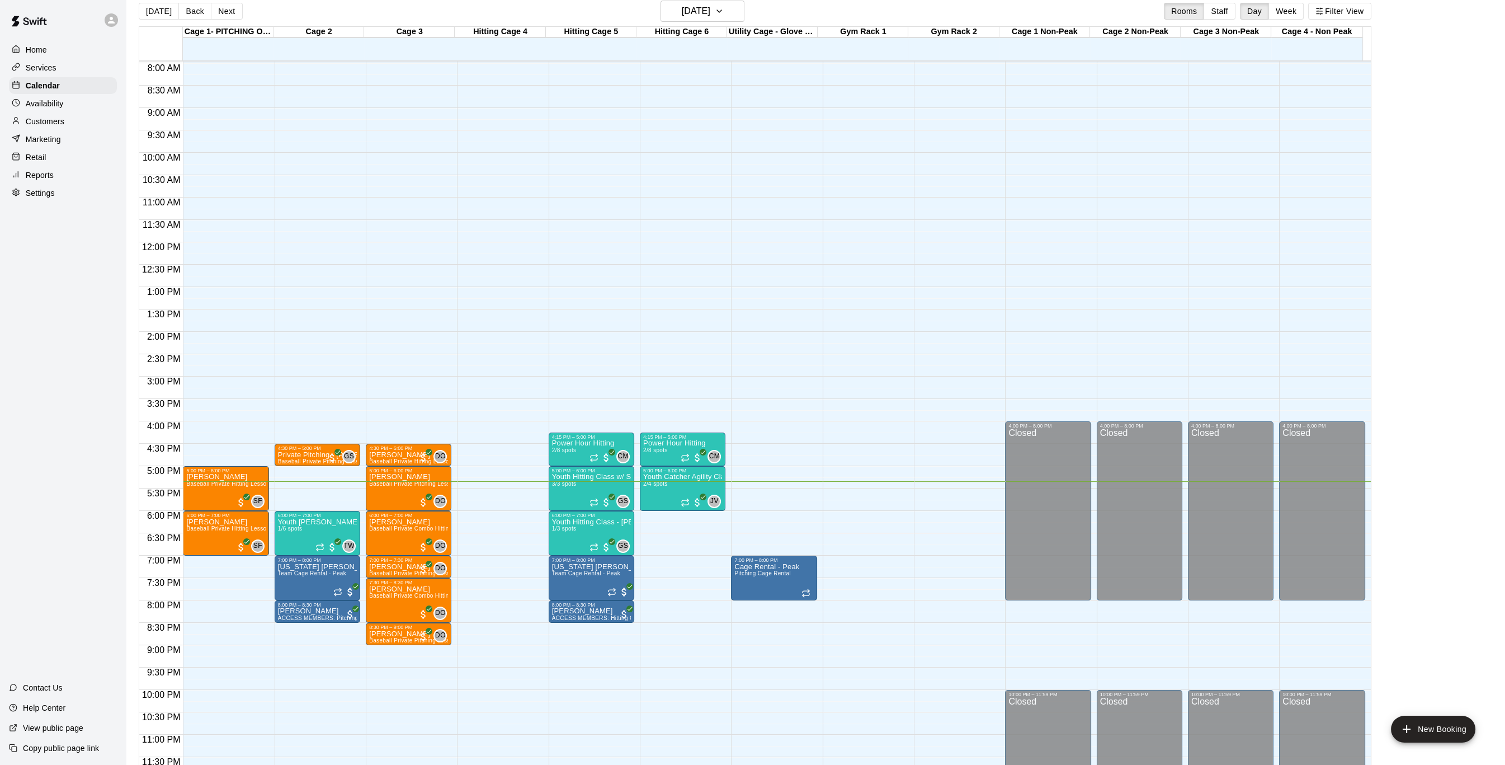
click at [525, 660] on div "12:00 AM – 7:00 AM Closed" at bounding box center [500, 242] width 86 height 1074
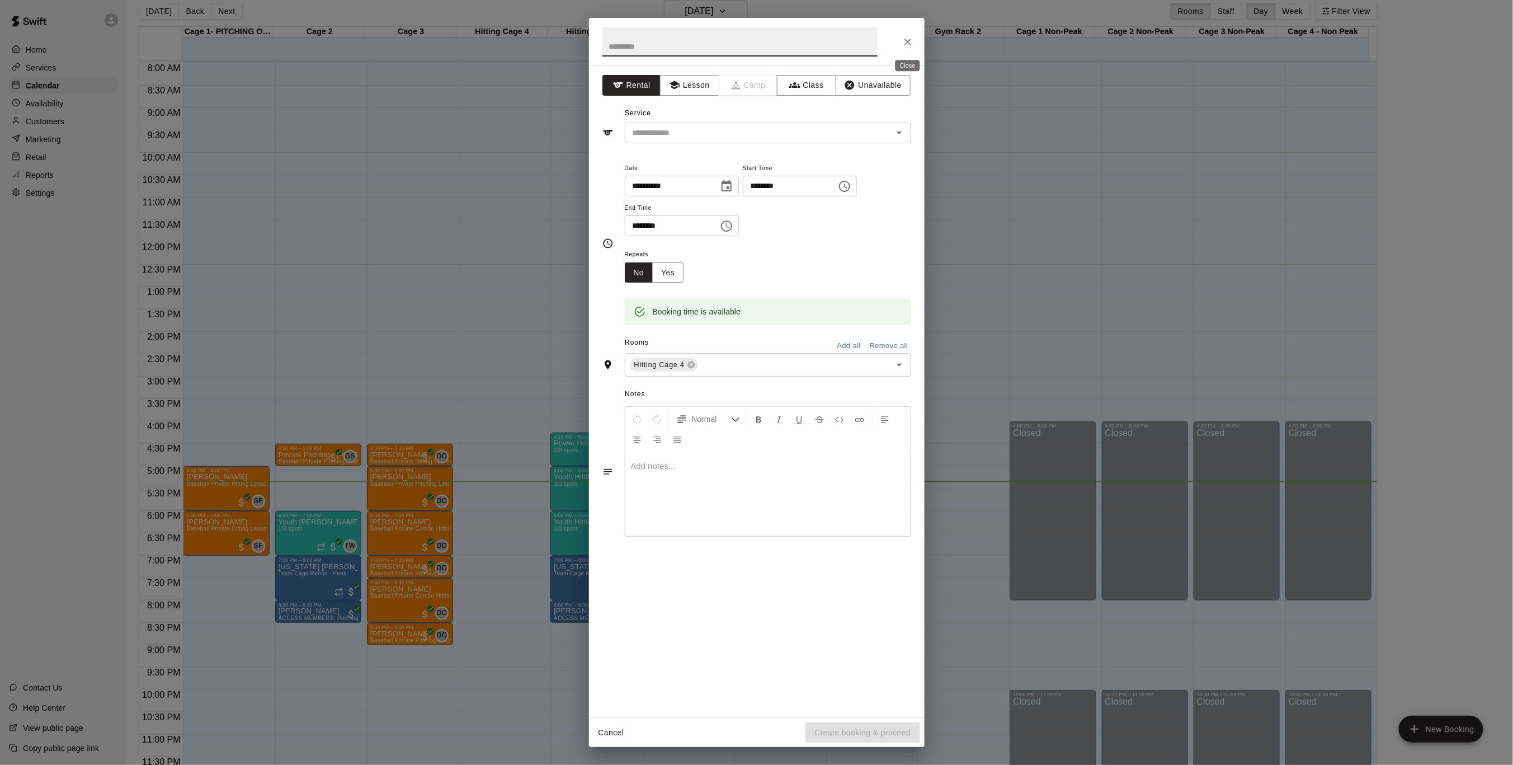
click at [910, 44] on icon "Close" at bounding box center [907, 41] width 11 height 11
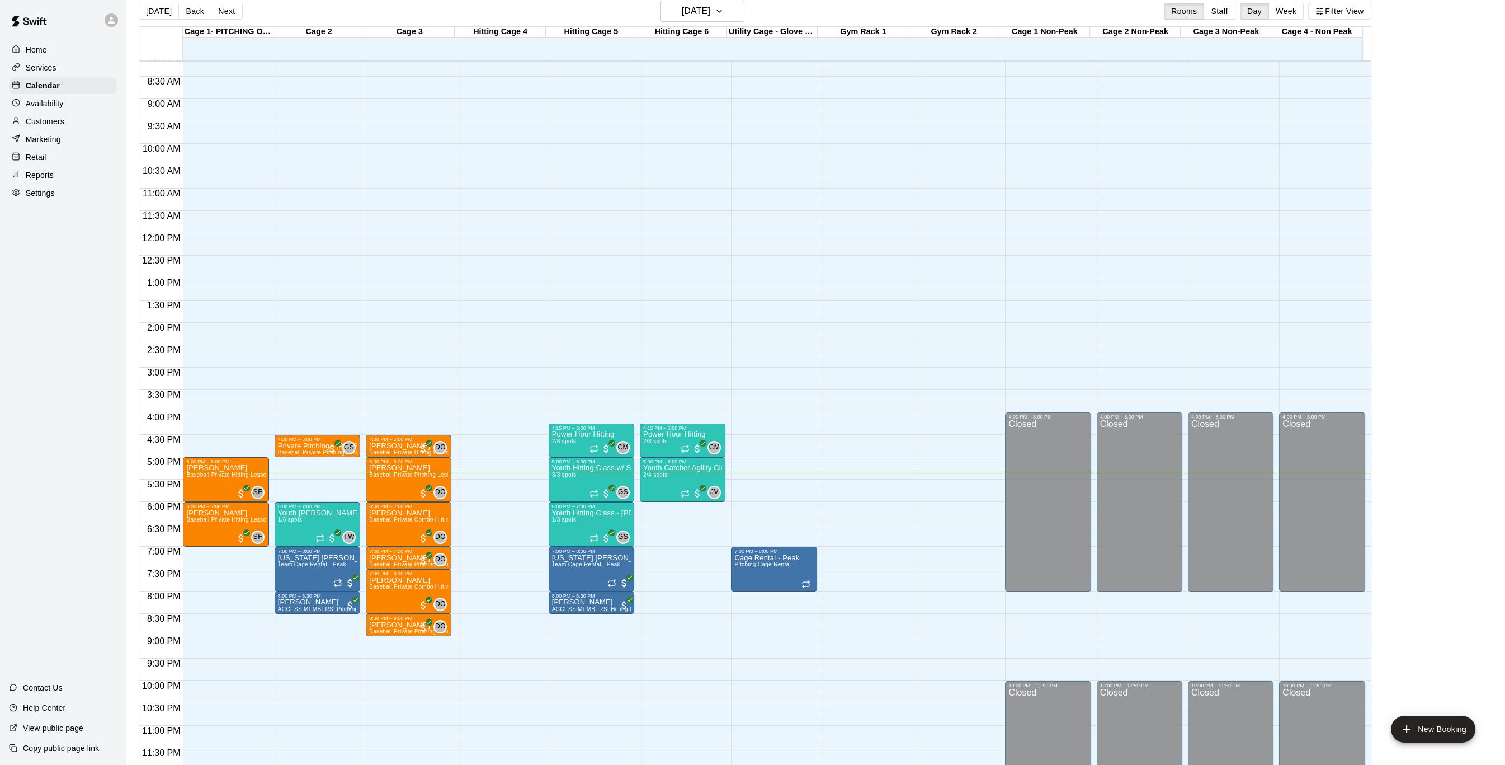
scroll to position [370, 0]
